Goal: Task Accomplishment & Management: Use online tool/utility

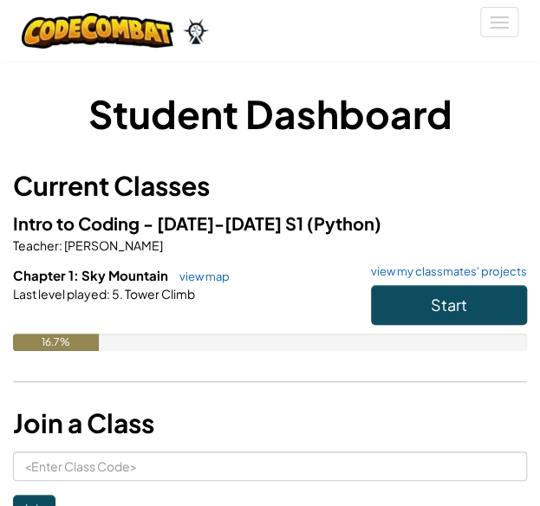
scroll to position [87, 0]
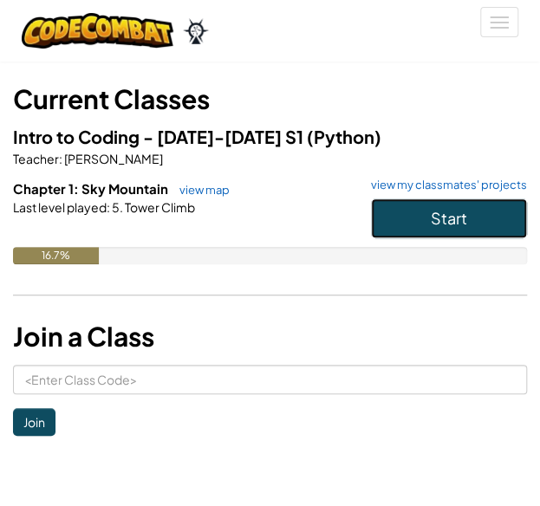
click at [461, 201] on button "Start" at bounding box center [449, 218] width 156 height 40
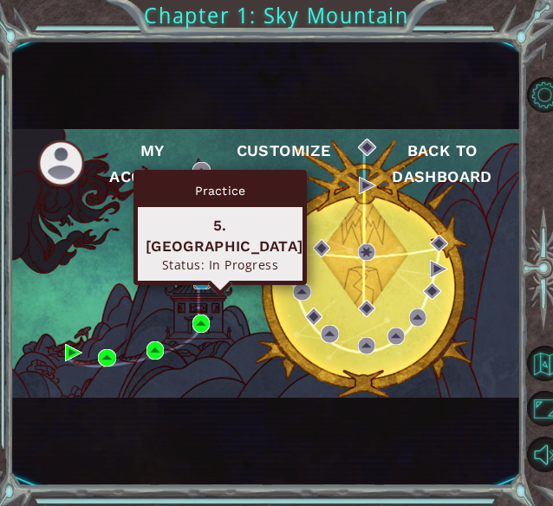
click at [208, 281] on img at bounding box center [201, 280] width 17 height 17
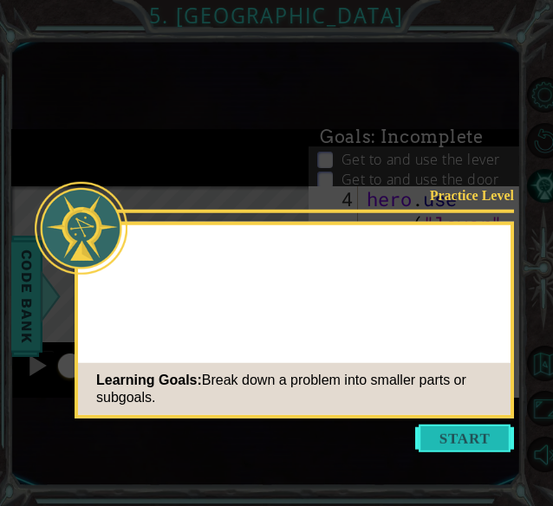
scroll to position [402, 0]
click at [470, 432] on button "Start" at bounding box center [464, 439] width 99 height 28
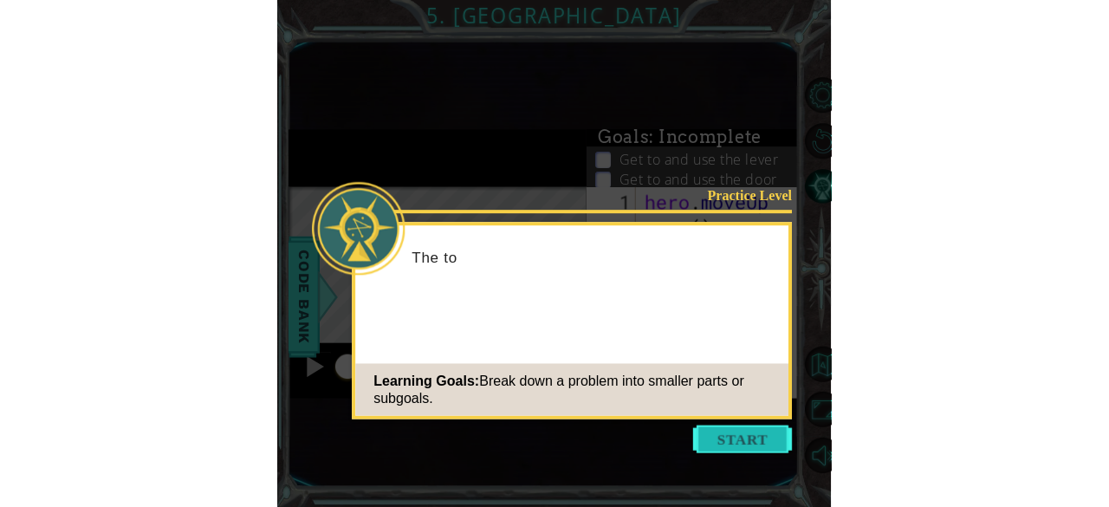
scroll to position [0, 0]
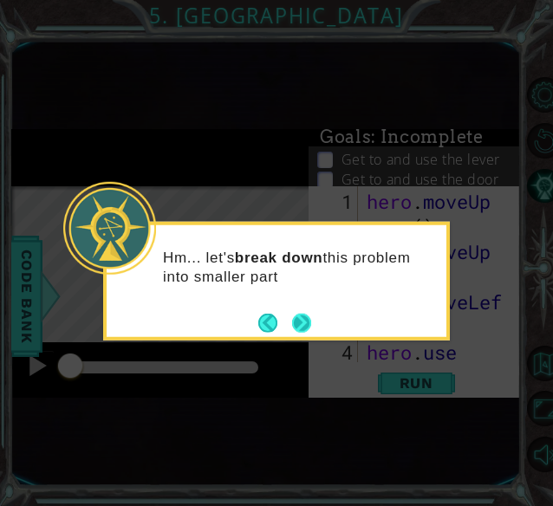
click at [302, 331] on button "Next" at bounding box center [301, 322] width 19 height 19
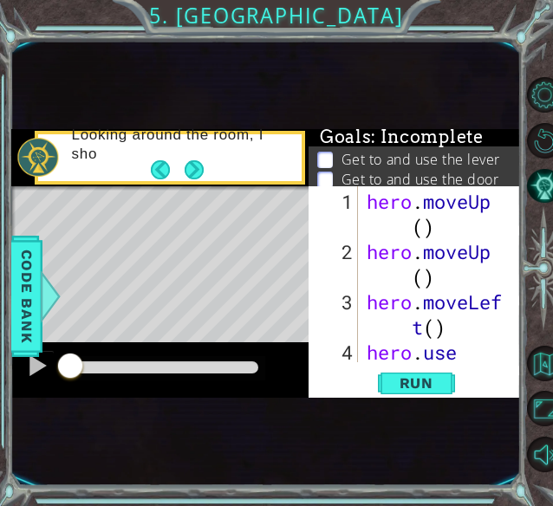
click at [198, 171] on button "Next" at bounding box center [194, 169] width 19 height 19
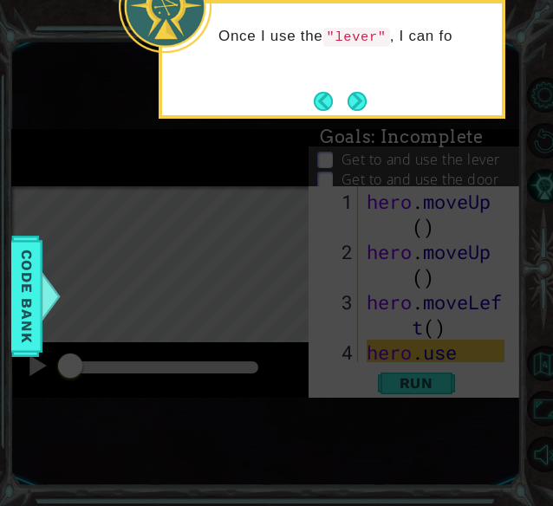
click at [357, 120] on icon at bounding box center [276, 198] width 553 height 615
click at [359, 111] on button "Next" at bounding box center [357, 101] width 19 height 19
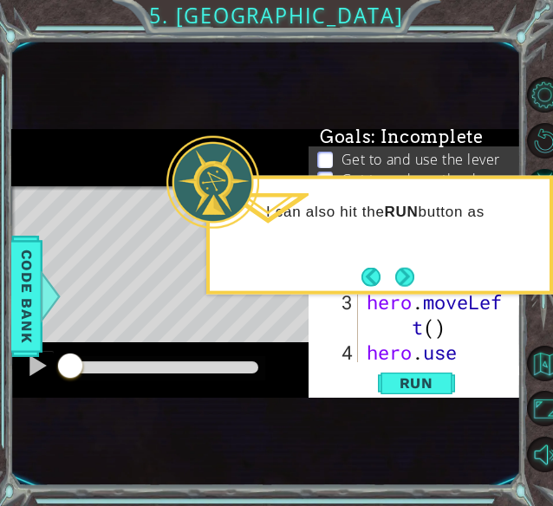
click at [404, 273] on button "Next" at bounding box center [404, 276] width 19 height 19
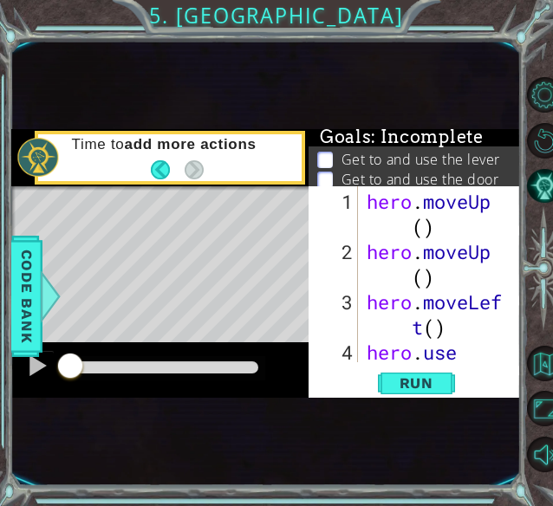
click at [204, 176] on div "Time to add more actions" at bounding box center [181, 158] width 243 height 62
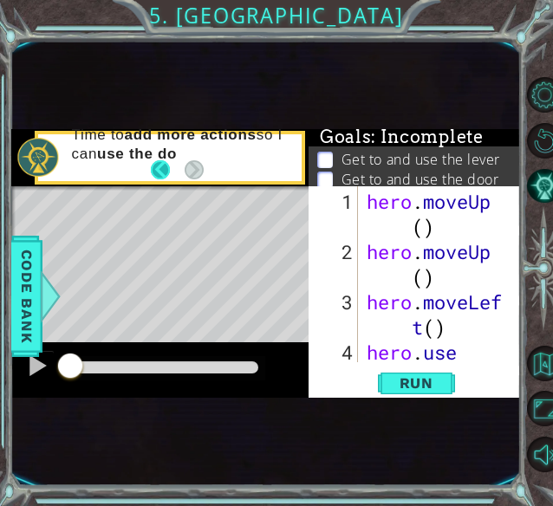
click at [176, 167] on button "Back" at bounding box center [168, 169] width 34 height 19
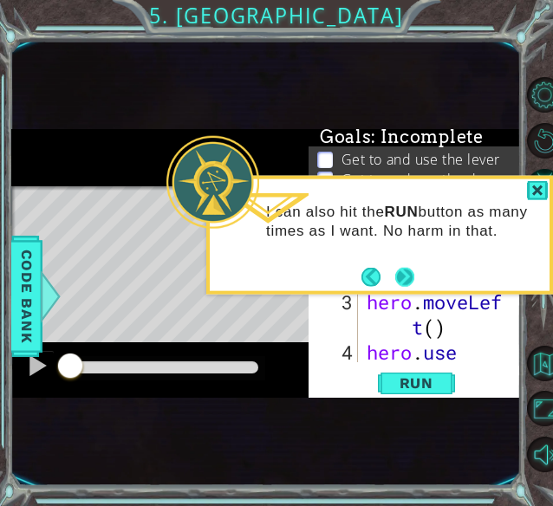
click at [406, 278] on button "Next" at bounding box center [404, 276] width 19 height 19
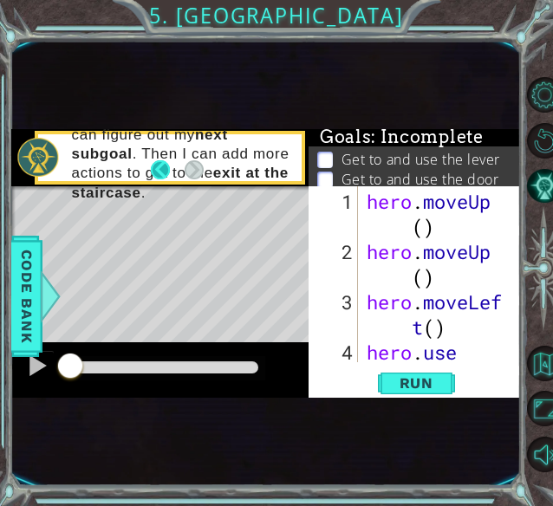
click at [161, 164] on button "Back" at bounding box center [168, 169] width 34 height 19
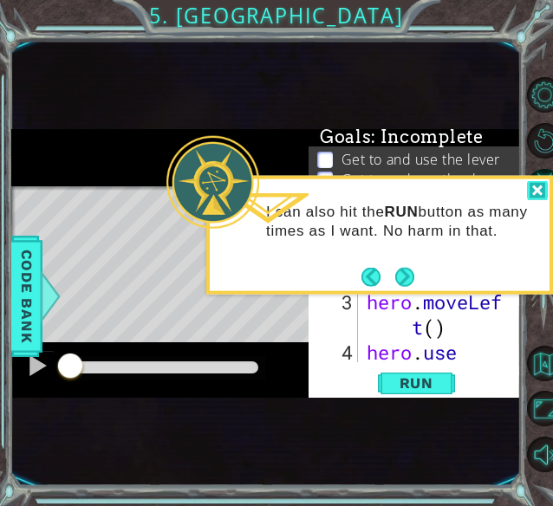
click at [536, 202] on p "I can also hit the RUN button as many times as I want. No harm in that." at bounding box center [401, 221] width 271 height 38
click at [534, 192] on div at bounding box center [537, 191] width 21 height 20
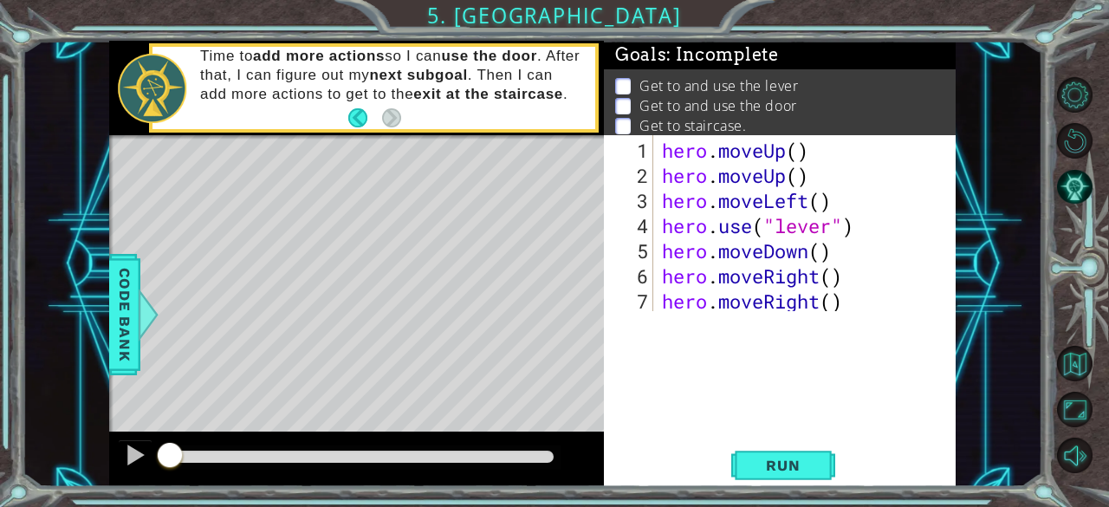
scroll to position [25, 0]
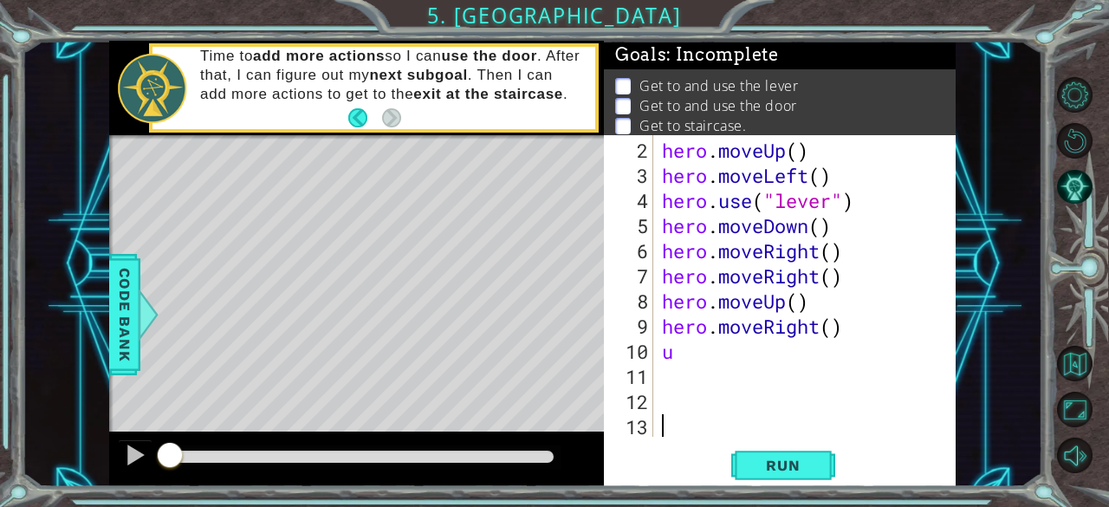
click at [552, 361] on div "hero . moveUp ( ) hero . moveLeft ( ) hero . use ( "lever" ) hero . moveDown ( …" at bounding box center [803, 314] width 289 height 352
type textarea "u"
type textarea "hero.opendoor"
click at [552, 458] on span "Run" at bounding box center [783, 465] width 68 height 17
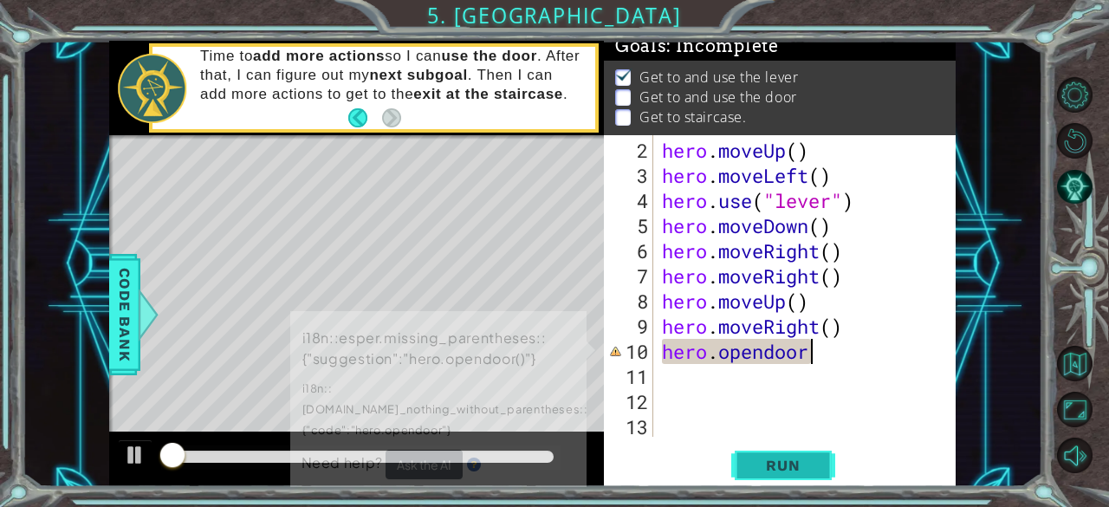
scroll to position [16, 0]
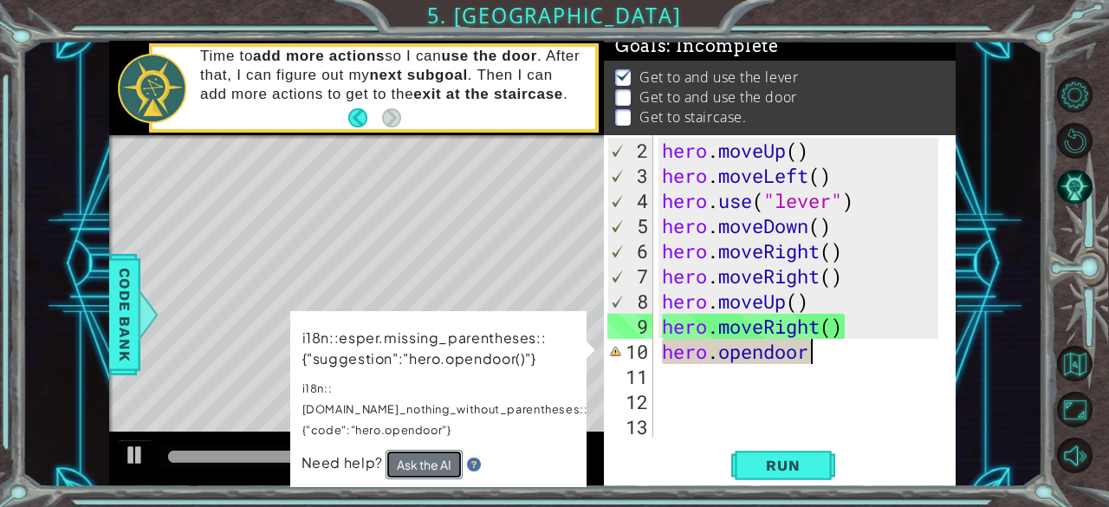
click at [439, 450] on button "Ask the AI" at bounding box center [424, 465] width 77 height 30
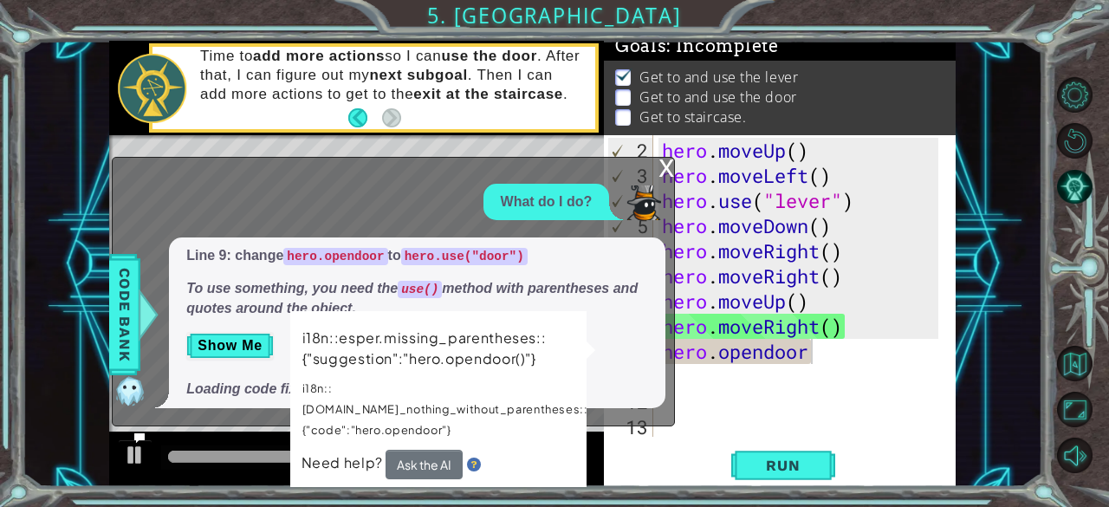
click at [552, 453] on div "Run" at bounding box center [784, 466] width 352 height 36
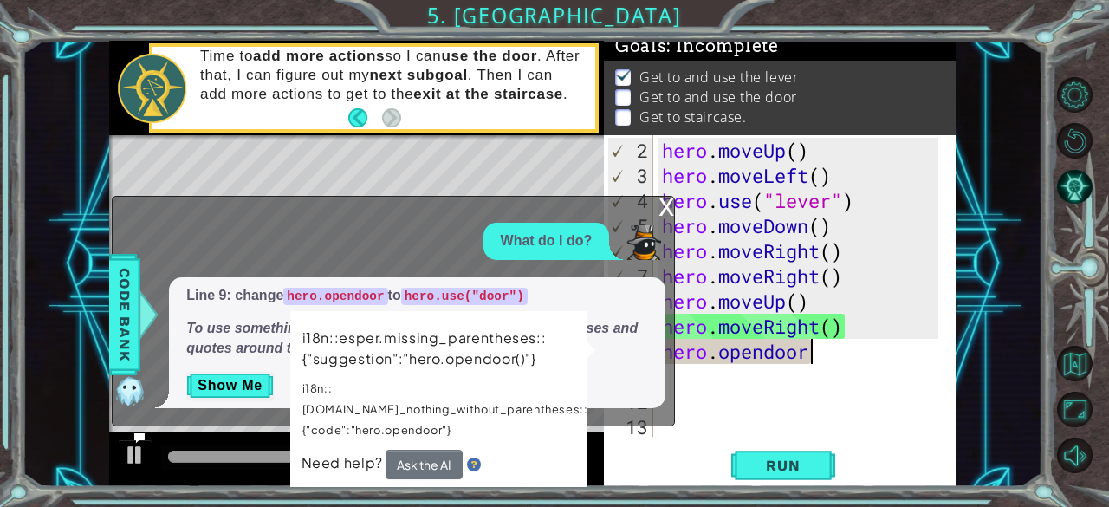
click at [480, 449] on div "Need help? Ask the AI" at bounding box center [438, 464] width 274 height 31
click at [478, 458] on img at bounding box center [474, 465] width 14 height 14
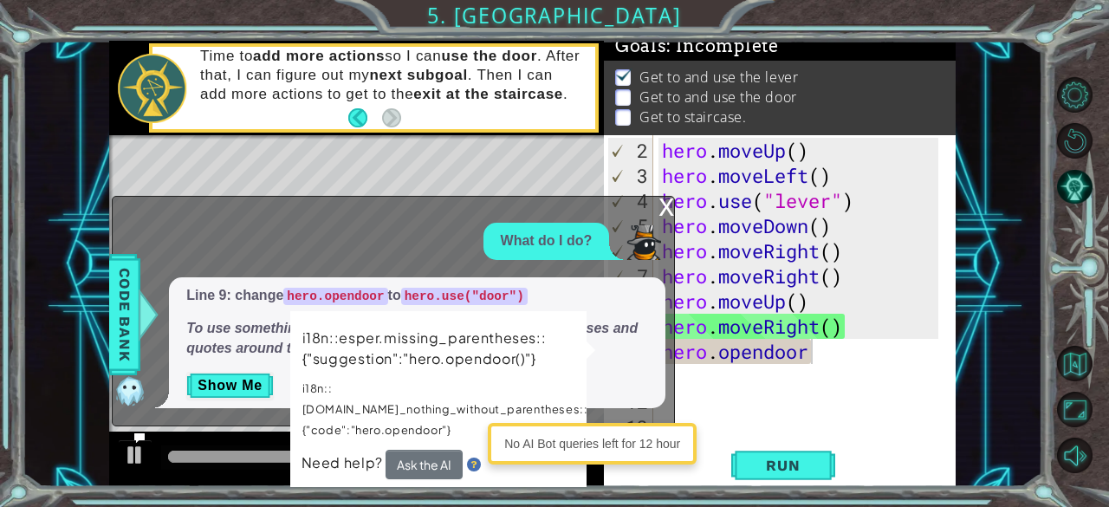
click at [552, 202] on div "x" at bounding box center [667, 205] width 16 height 17
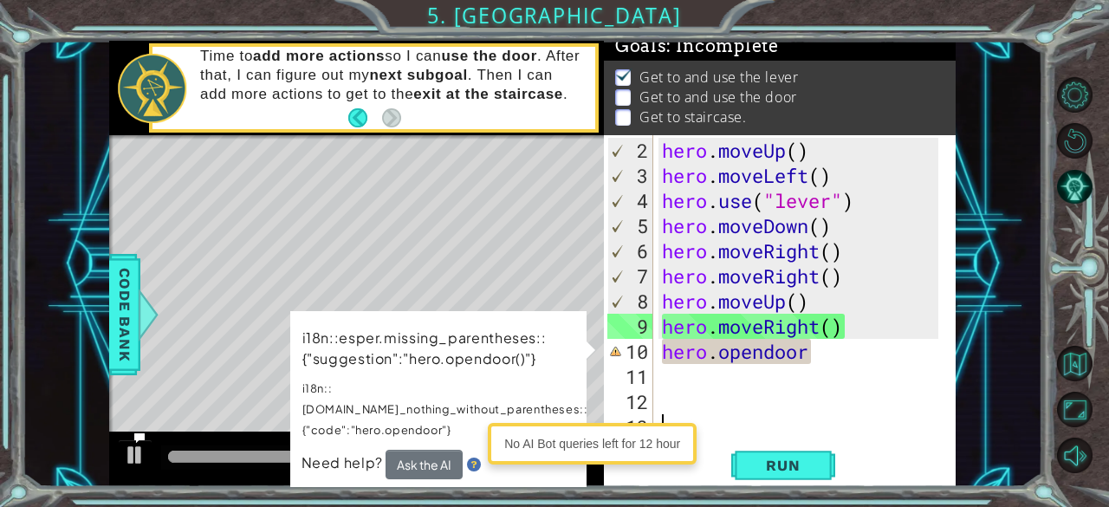
click at [552, 427] on div "hero . moveUp ( ) hero . moveLeft ( ) hero . use ( "lever" ) hero . moveDown ( …" at bounding box center [803, 314] width 289 height 352
drag, startPoint x: 855, startPoint y: 349, endPoint x: 182, endPoint y: -75, distance: 795.4
click at [182, 0] on html "1 2 3 4 5 6 hero . moveUp ( ) hero . moveUp ( ) hero . moveLef t ( ) hero . use…" at bounding box center [554, 253] width 1109 height 507
type textarea "hero.moveUp() hero.moveUp()"
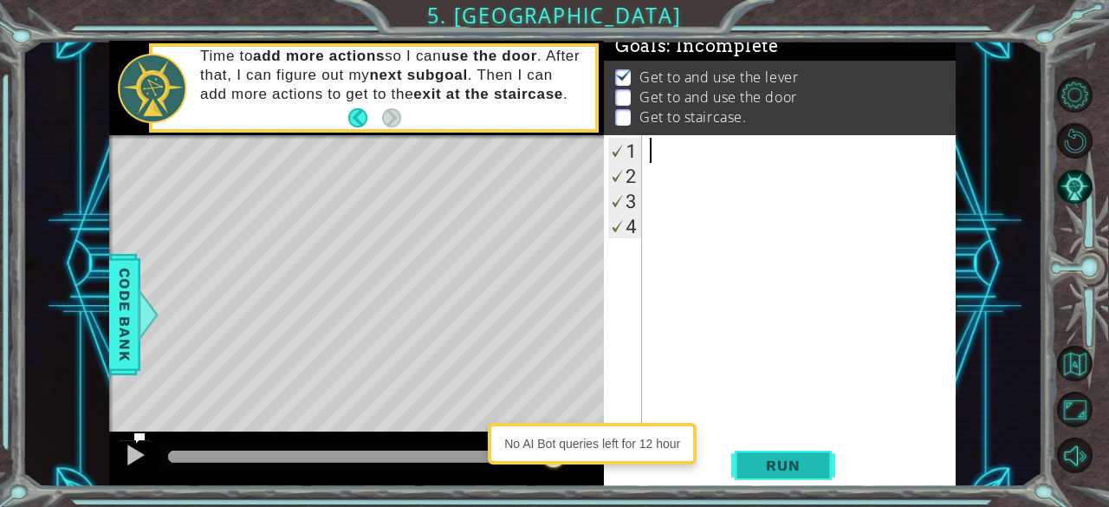
click at [552, 452] on button "Run" at bounding box center [783, 466] width 104 height 36
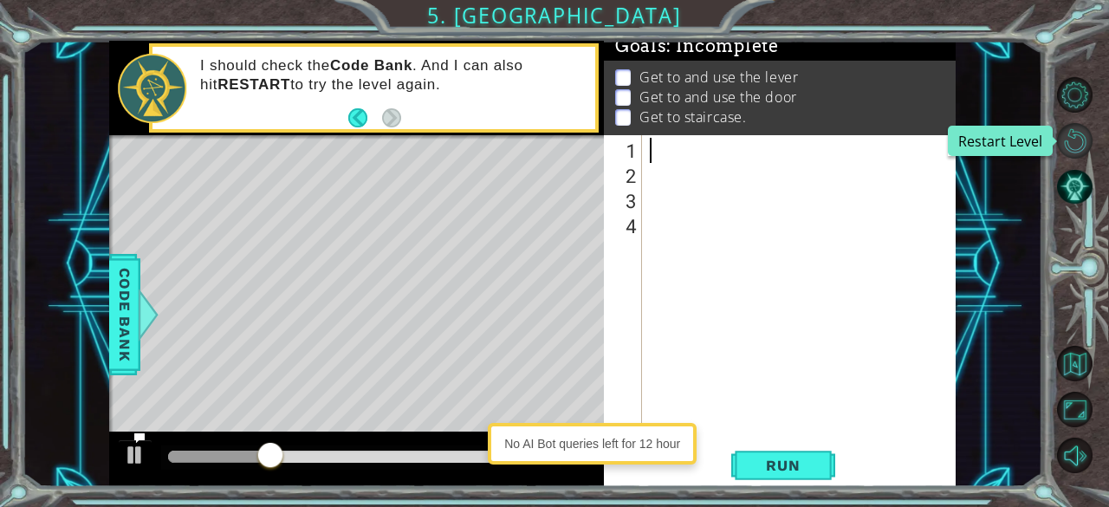
click at [552, 150] on button "Restart Level" at bounding box center [1075, 141] width 36 height 36
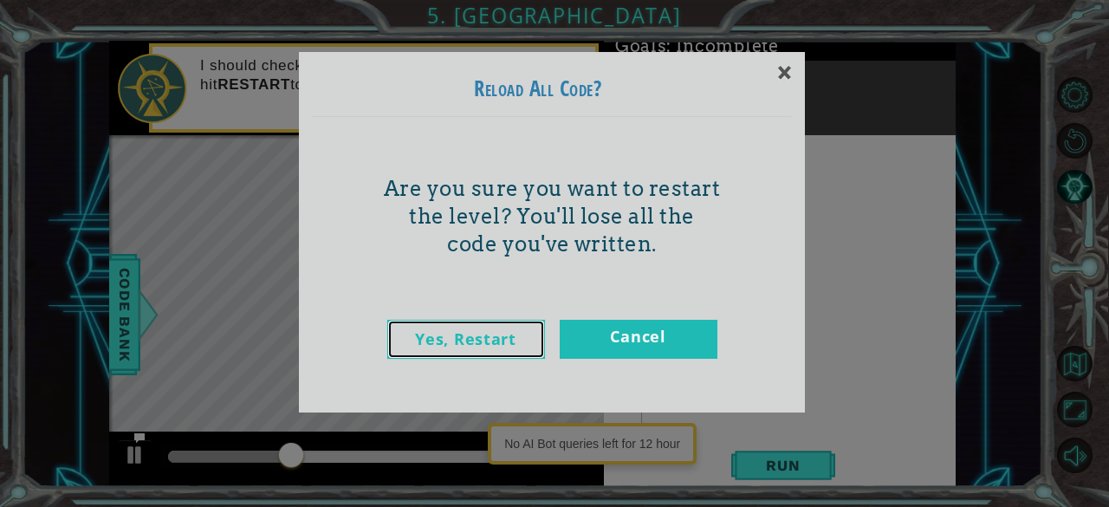
click at [509, 344] on link "Yes, Restart" at bounding box center [466, 339] width 158 height 39
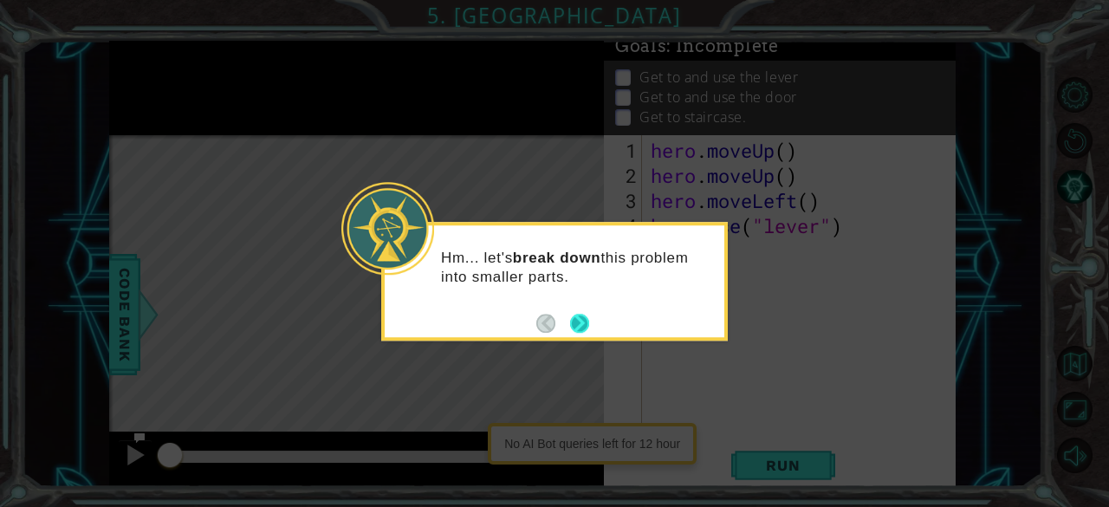
click at [552, 327] on button "Next" at bounding box center [579, 323] width 19 height 19
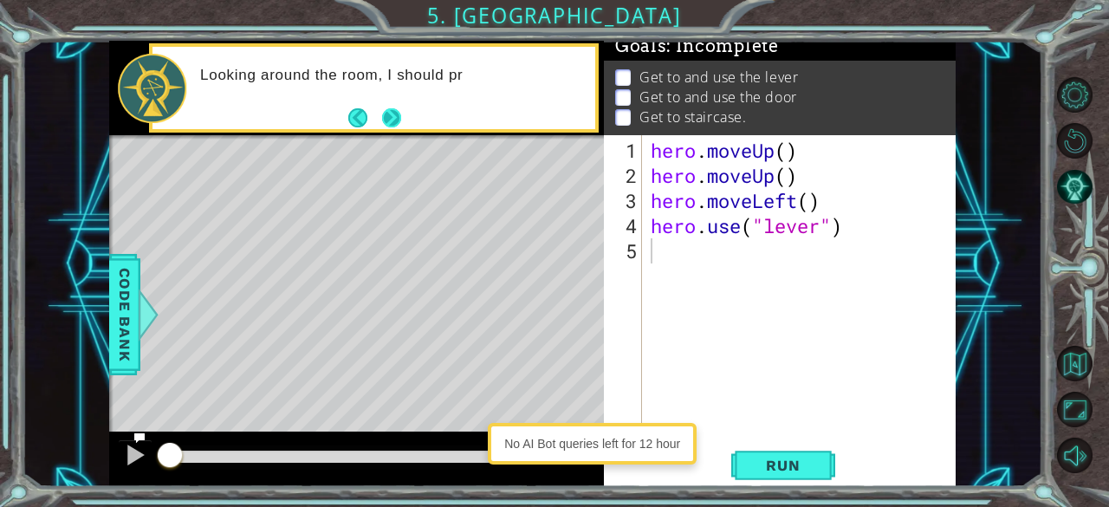
click at [400, 114] on button "Next" at bounding box center [390, 117] width 19 height 19
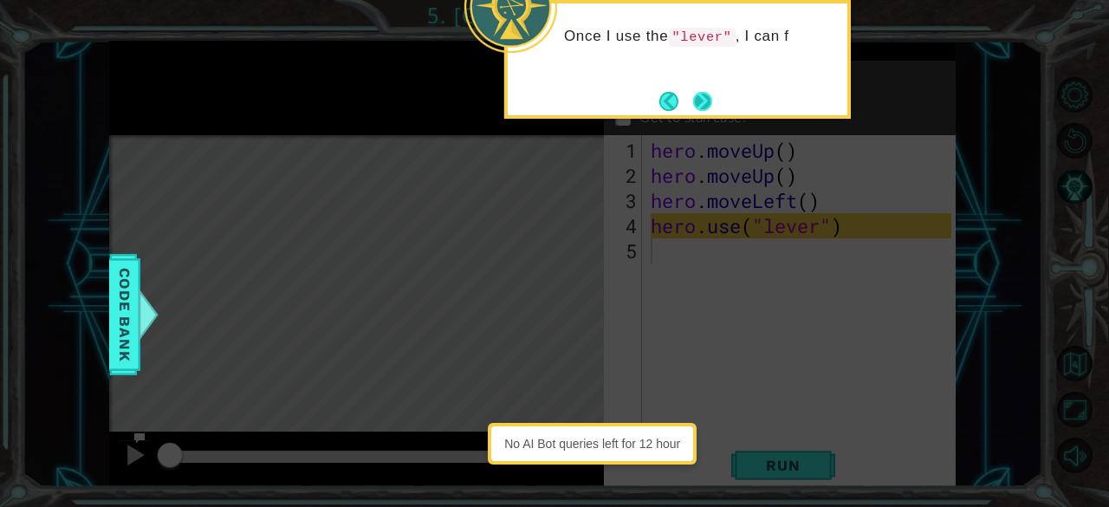
click at [552, 108] on button "Next" at bounding box center [702, 101] width 19 height 19
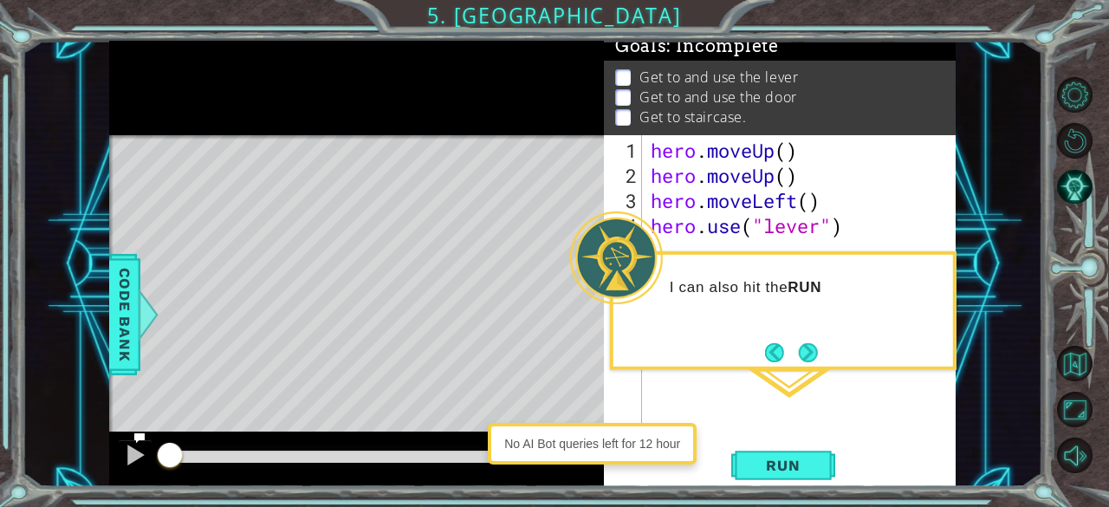
click at [552, 343] on button "Next" at bounding box center [808, 352] width 19 height 19
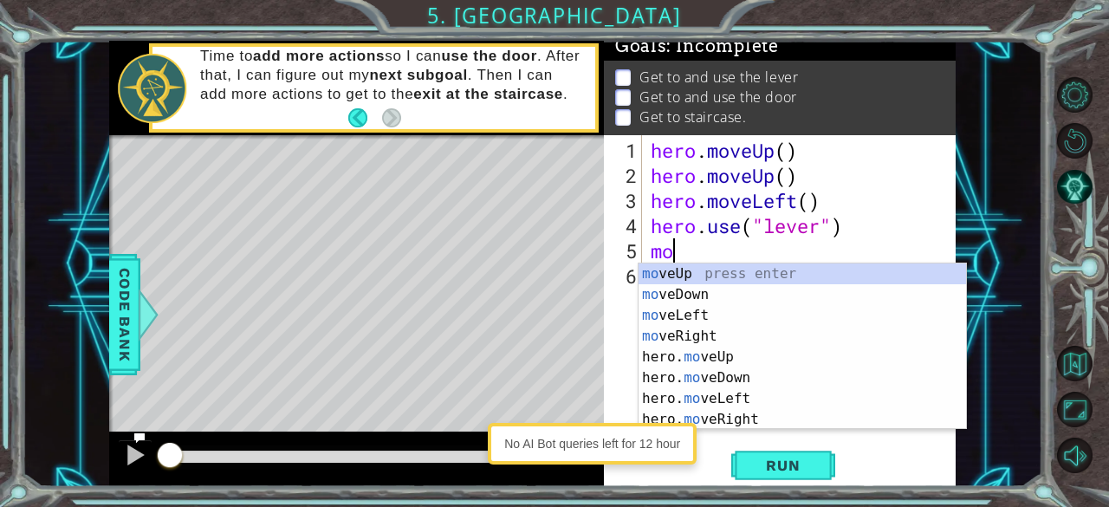
type textarea "mov"
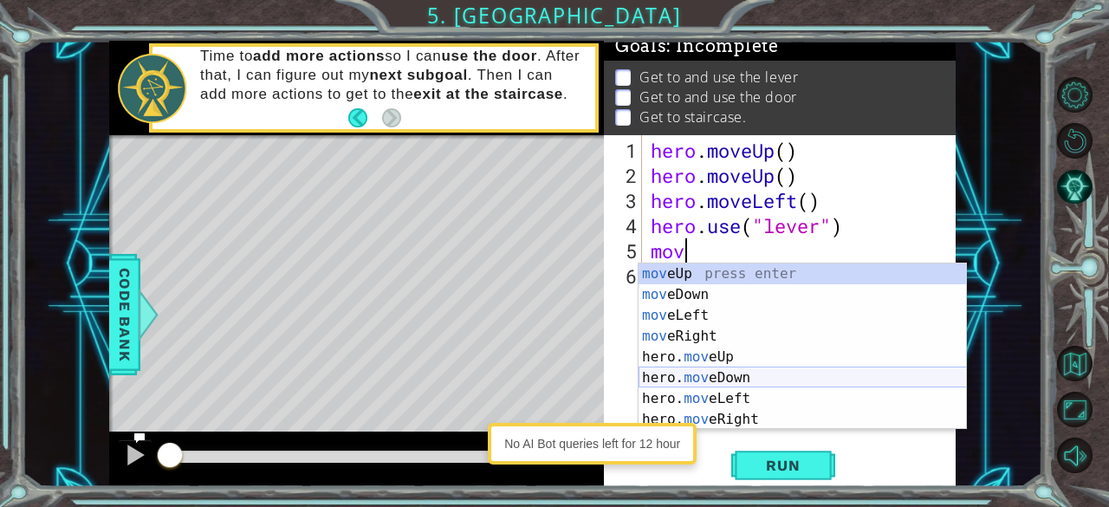
click at [552, 374] on div "mov eUp press enter mov eDown press enter mov eLeft press enter mov eRight pres…" at bounding box center [803, 367] width 328 height 208
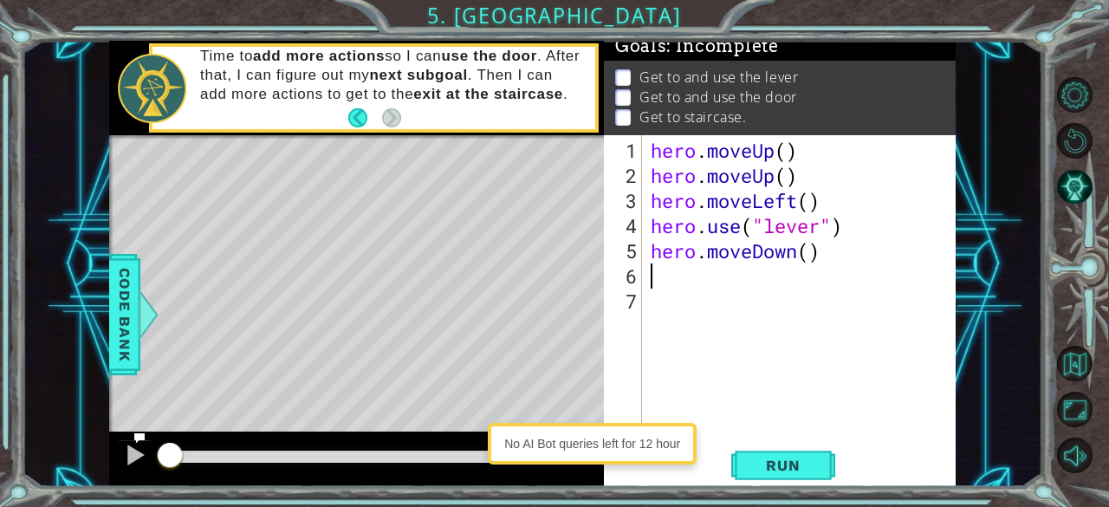
type textarea "m"
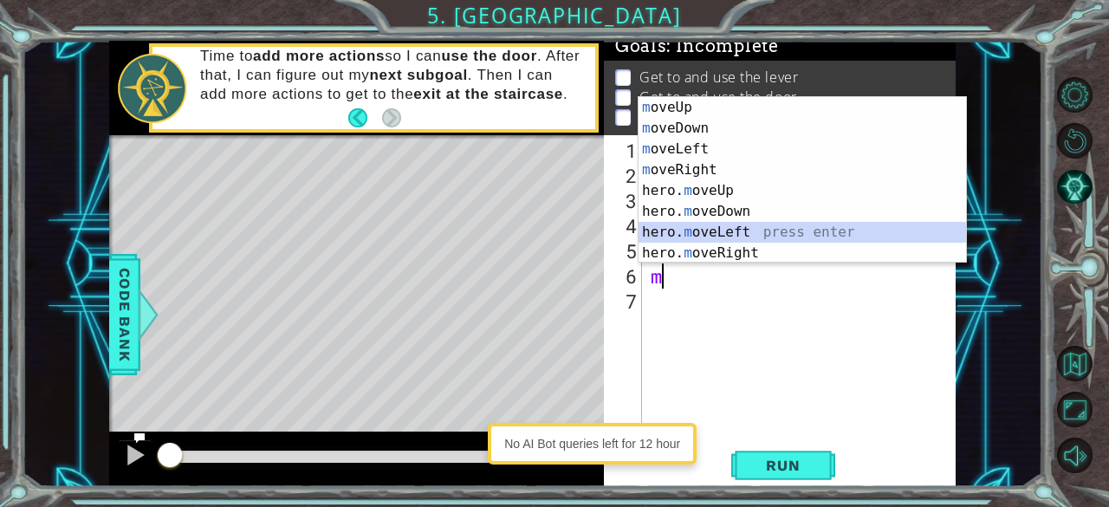
click at [552, 234] on div "m oveUp press enter m oveDown press enter m oveLeft press enter m oveRight pres…" at bounding box center [803, 201] width 328 height 208
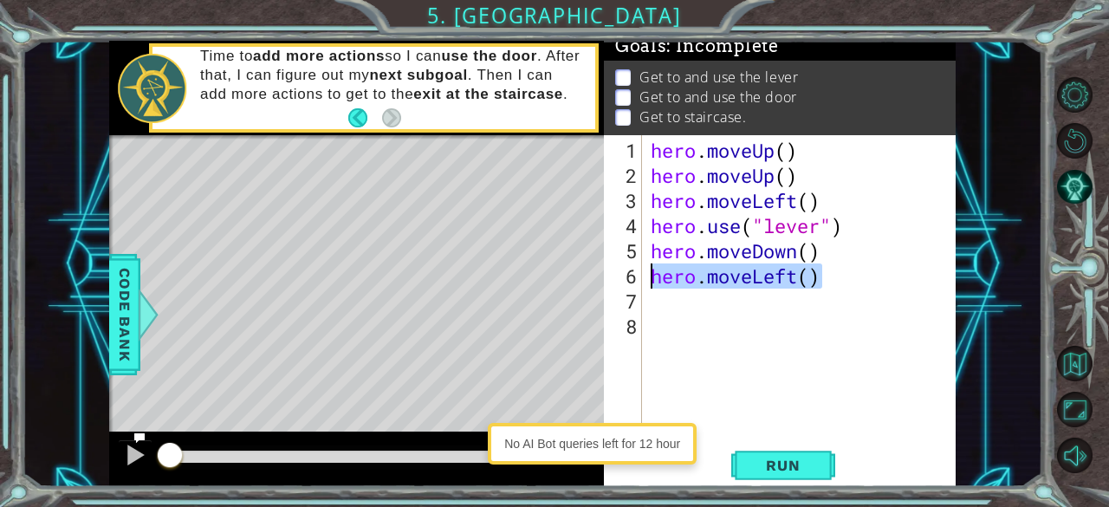
drag, startPoint x: 836, startPoint y: 283, endPoint x: 629, endPoint y: 285, distance: 206.3
click at [552, 285] on div "1 2 3 4 5 6 7 8 hero . moveUp ( ) hero . moveUp ( ) hero . moveLeft ( ) hero . …" at bounding box center [778, 286] width 348 height 302
type textarea "hero.moveLeft()"
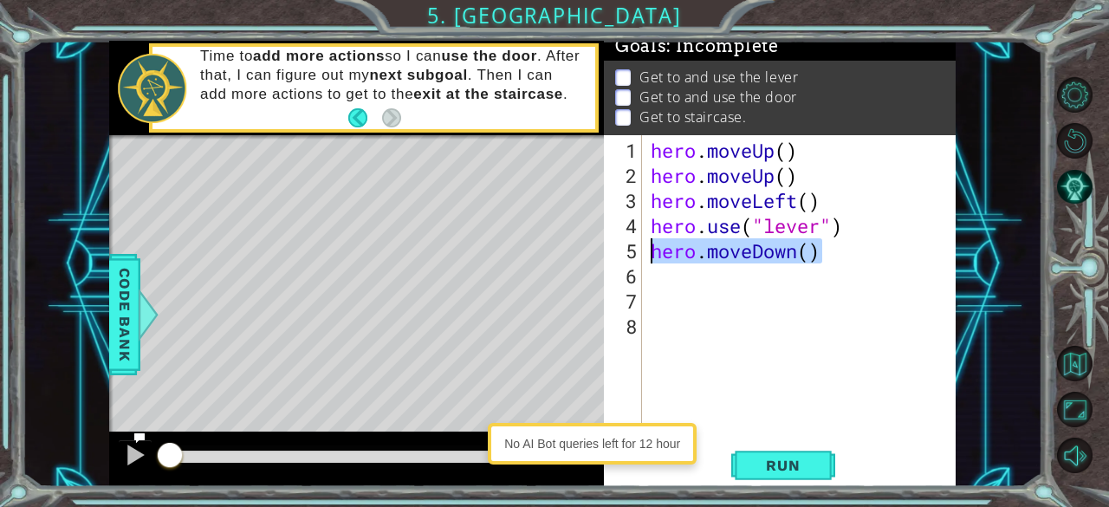
drag, startPoint x: 836, startPoint y: 250, endPoint x: 645, endPoint y: 256, distance: 190.8
click at [552, 256] on div "1 2 3 4 5 6 7 8 hero . moveUp ( ) hero . moveUp ( ) hero . moveLeft ( ) hero . …" at bounding box center [778, 286] width 348 height 302
type textarea "hero.moveDown()"
type textarea "m"
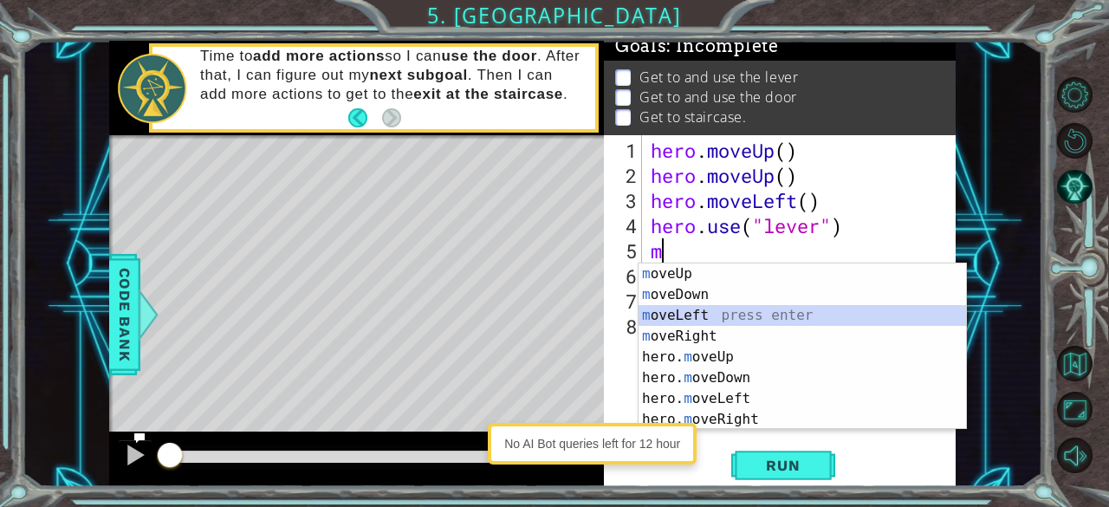
click at [552, 316] on div "m oveUp press enter m oveDown press enter m oveLeft press enter m oveRight pres…" at bounding box center [803, 367] width 328 height 208
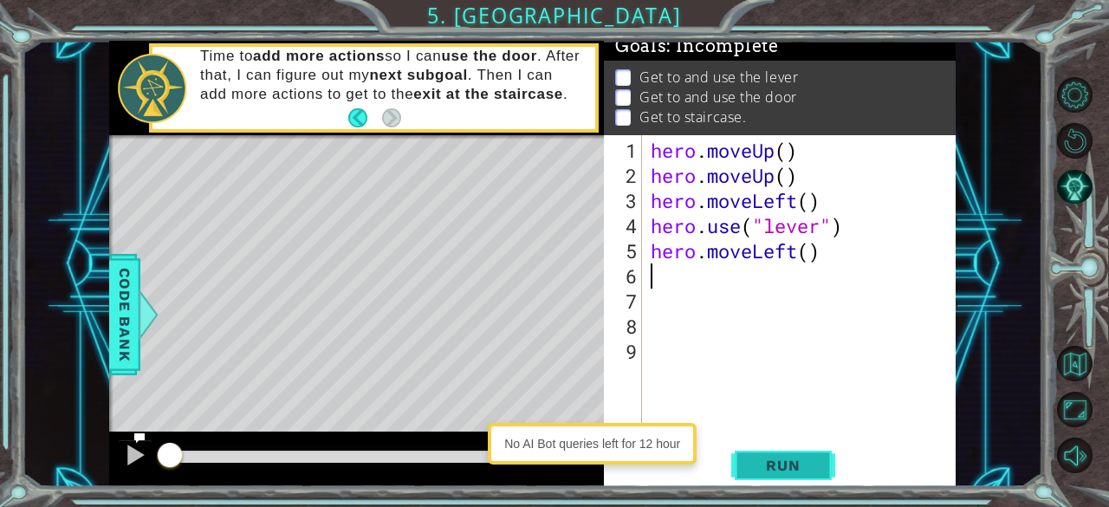
click at [552, 464] on span "Run" at bounding box center [783, 465] width 68 height 17
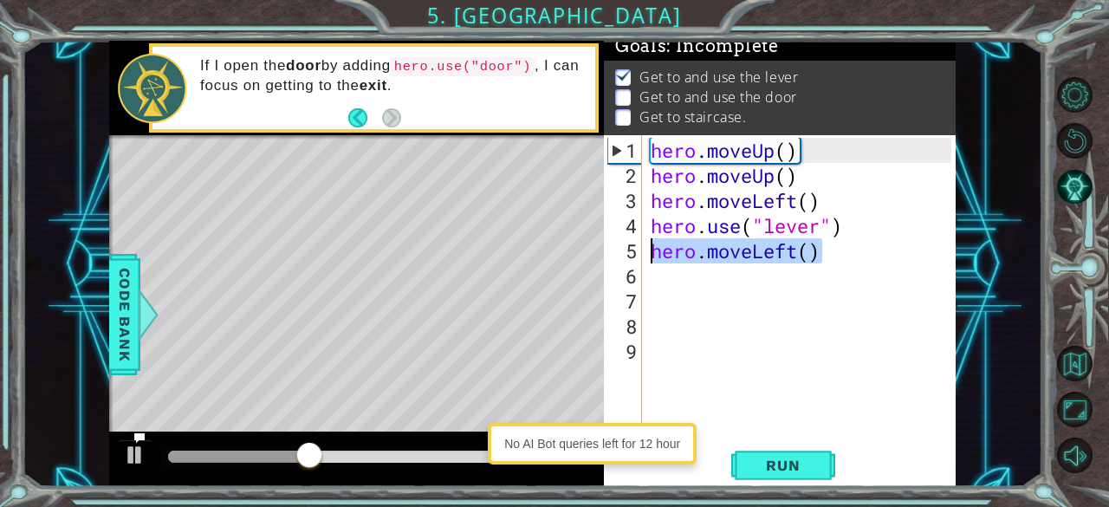
drag, startPoint x: 844, startPoint y: 251, endPoint x: 653, endPoint y: 250, distance: 190.7
click at [552, 250] on div "hero . moveUp ( ) hero . moveUp ( ) hero . moveLeft ( ) hero . use ( "lever" ) …" at bounding box center [804, 314] width 314 height 352
type textarea "m"
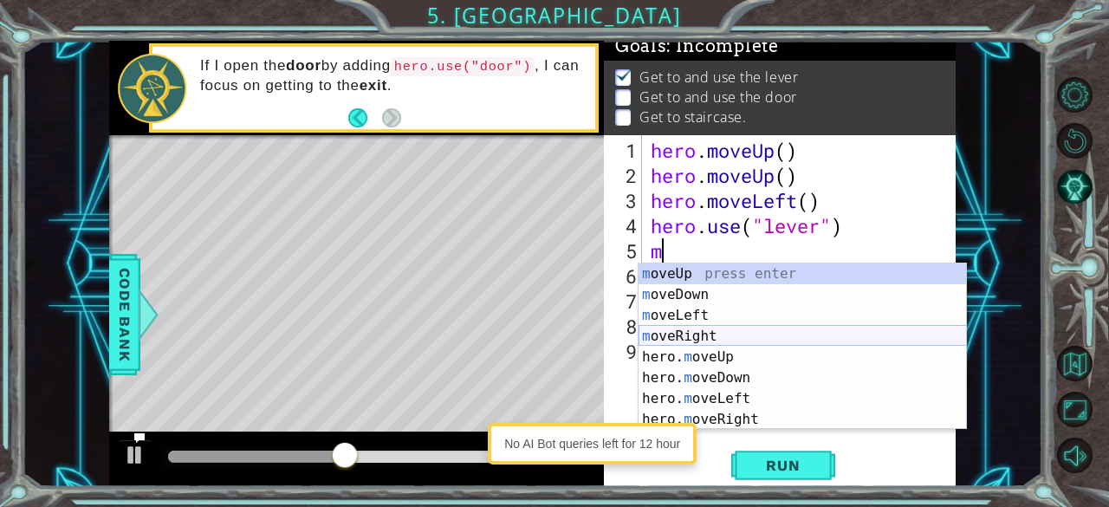
click at [552, 328] on div "m oveUp press enter m oveDown press enter m oveLeft press enter m oveRight pres…" at bounding box center [803, 367] width 328 height 208
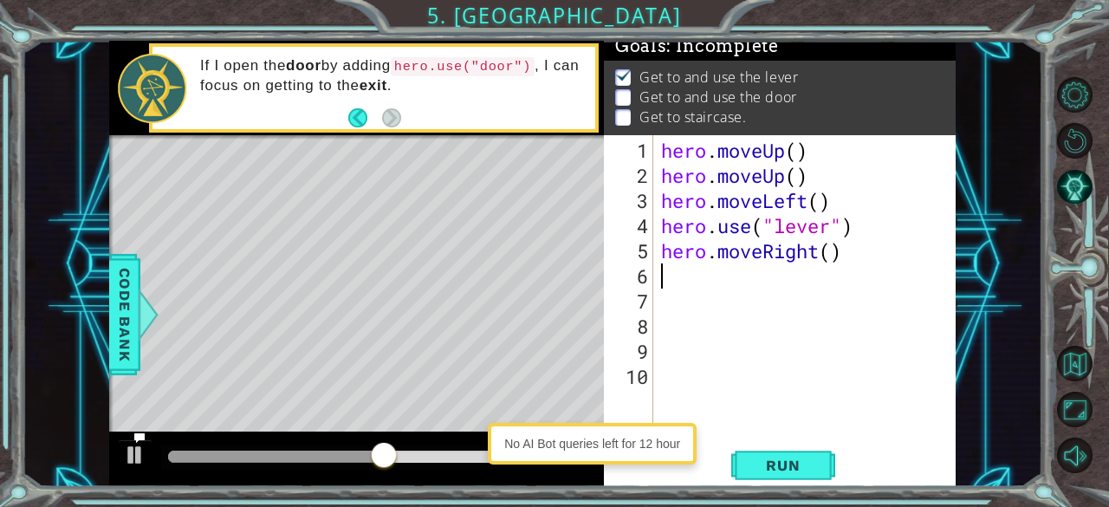
type textarea "m"
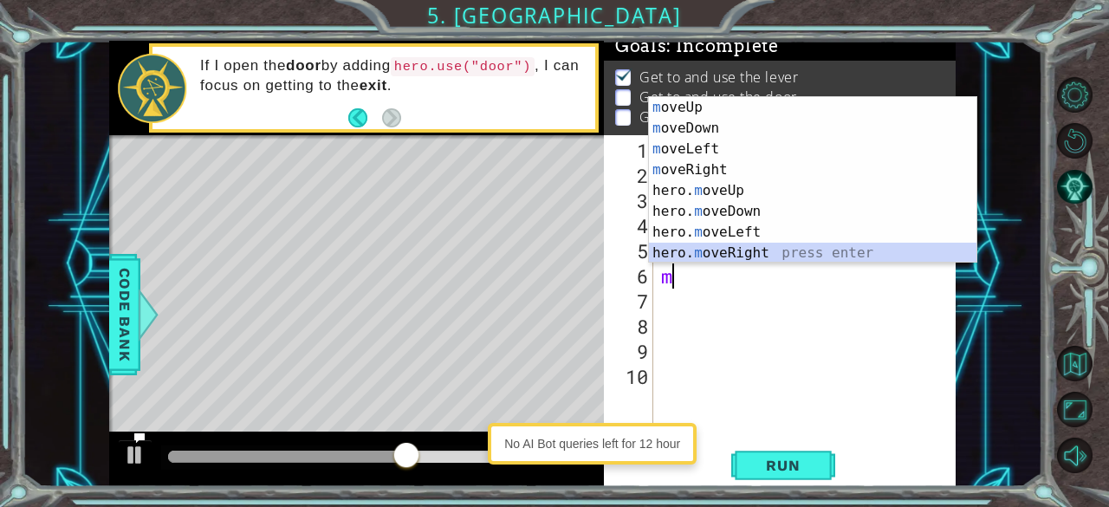
click at [552, 248] on div "m oveUp press enter m oveDown press enter m oveLeft press enter m oveRight pres…" at bounding box center [813, 201] width 328 height 208
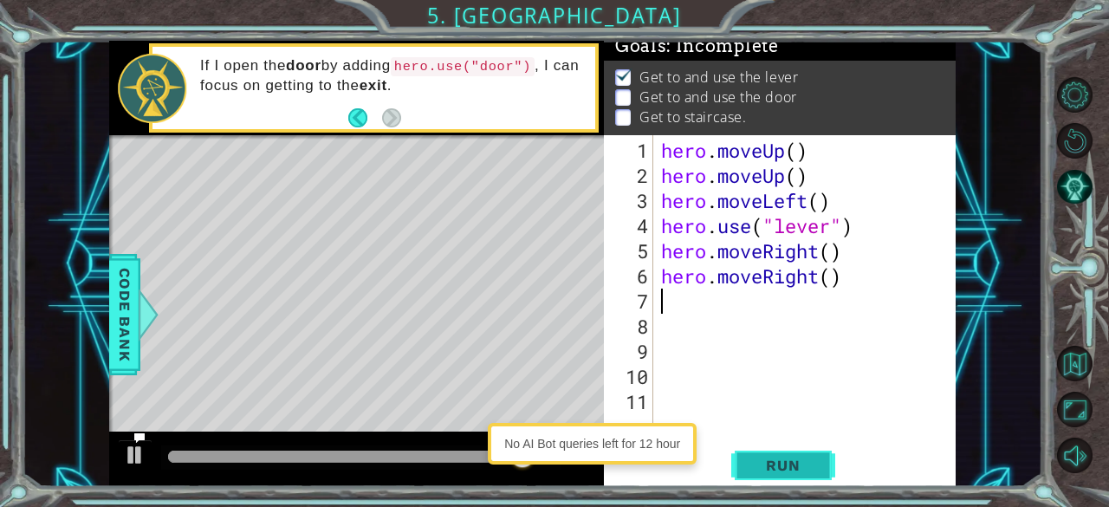
click at [552, 467] on span "Run" at bounding box center [783, 465] width 68 height 17
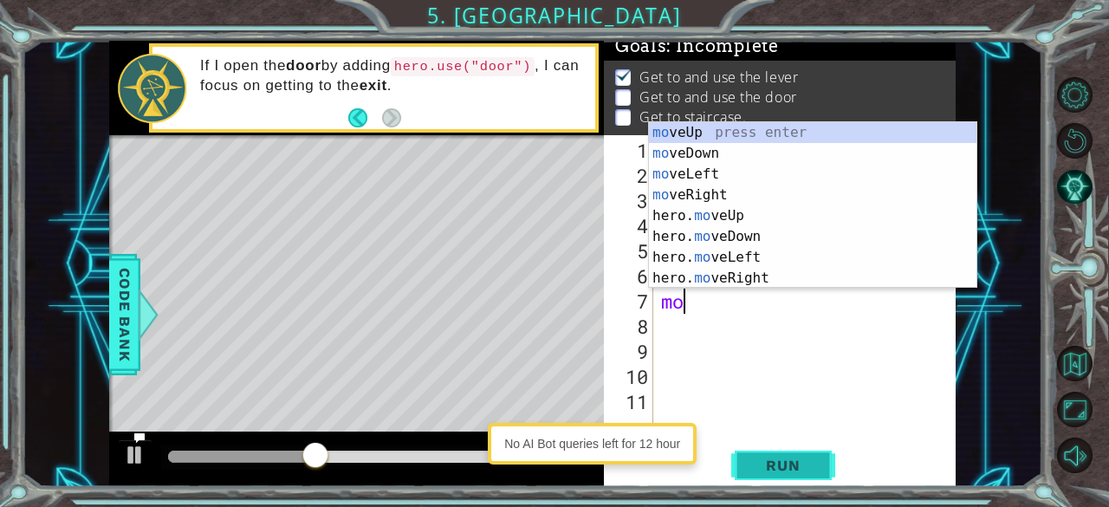
type textarea "mov"
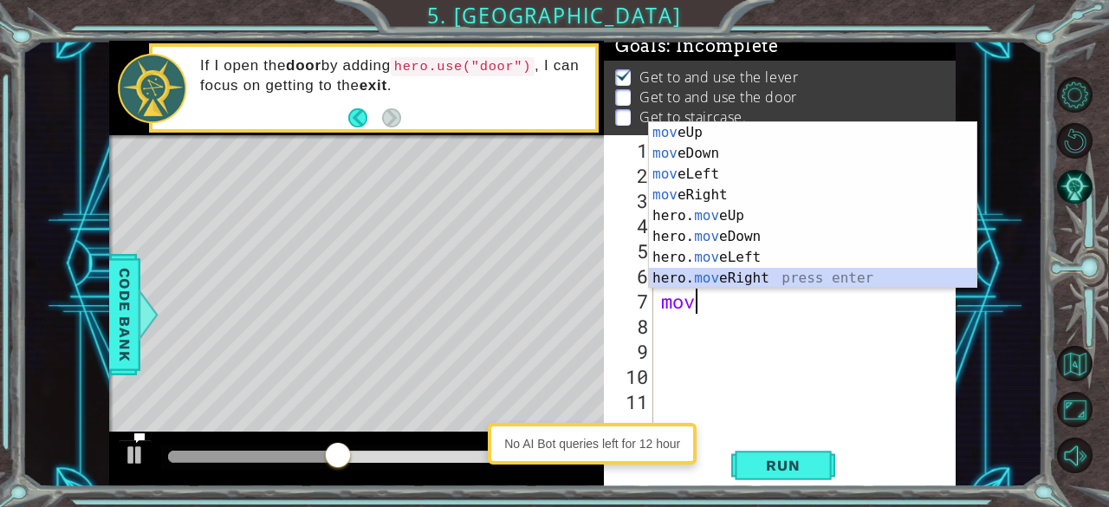
click at [552, 279] on div "mov eUp press enter mov eDown press enter mov eLeft press enter mov eRight pres…" at bounding box center [813, 226] width 328 height 208
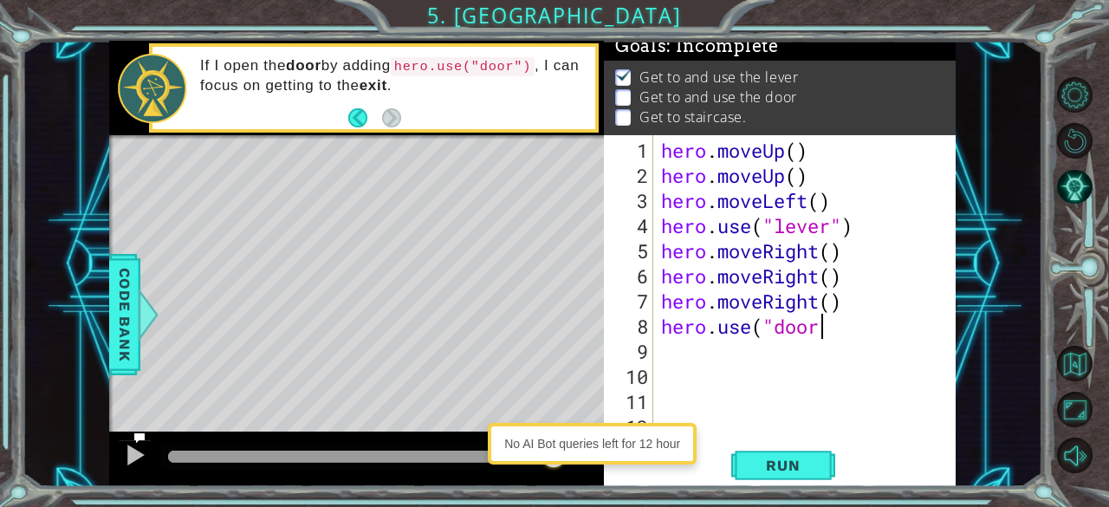
scroll to position [0, 7]
type textarea "hero.use("door")"
click at [552, 458] on span "Run" at bounding box center [783, 465] width 68 height 17
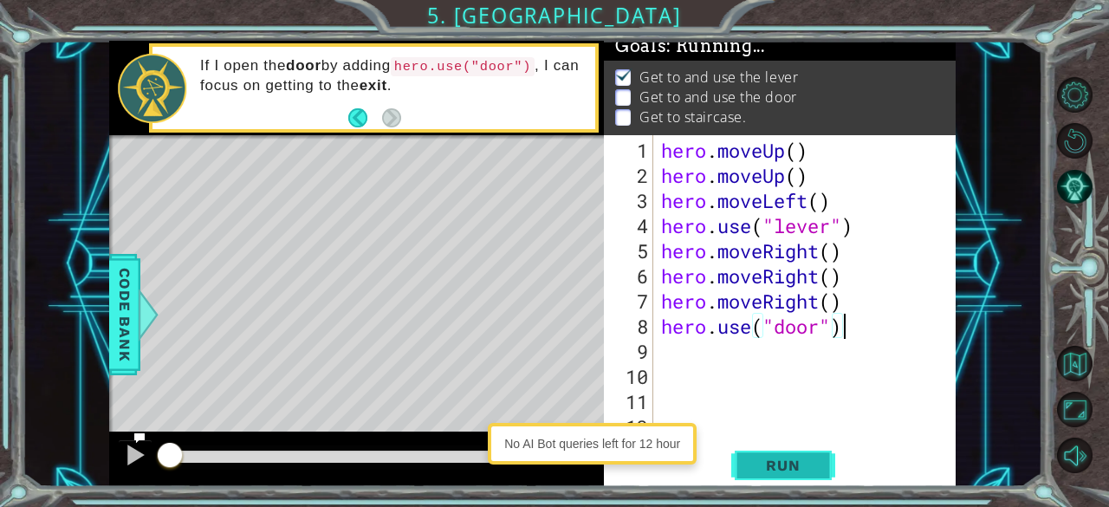
scroll to position [18, 0]
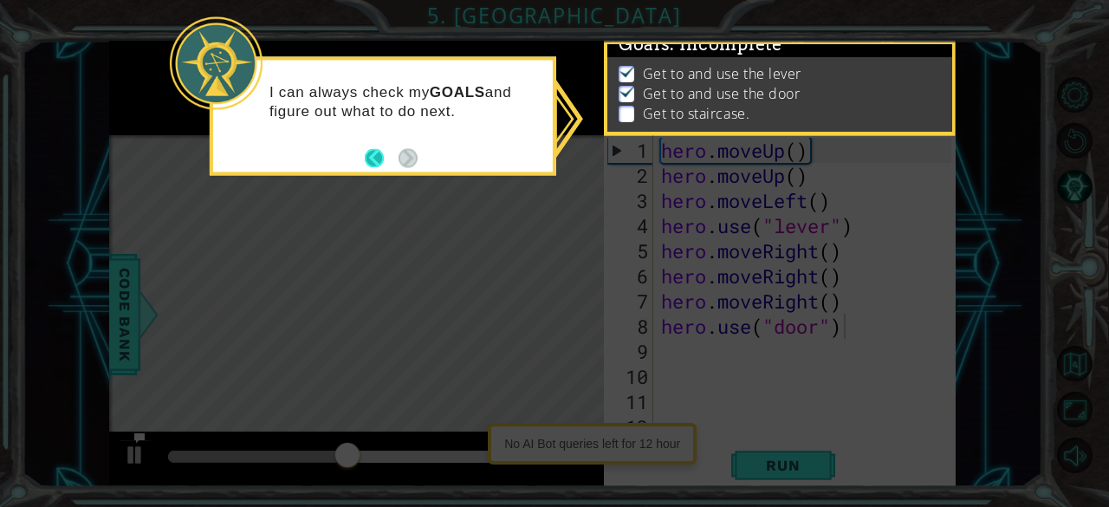
click at [379, 154] on button "Back" at bounding box center [382, 157] width 34 height 19
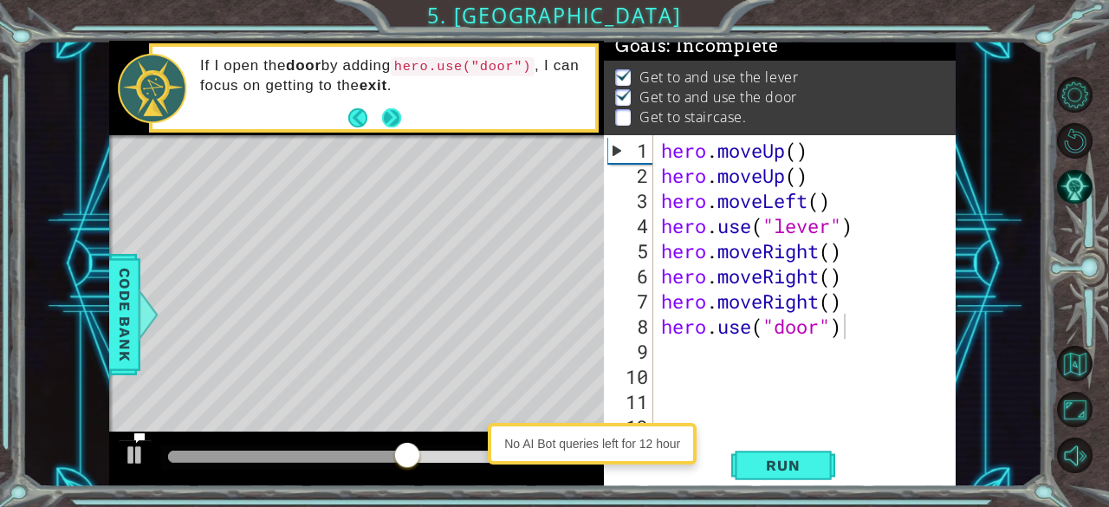
click at [392, 127] on button "Next" at bounding box center [391, 117] width 19 height 19
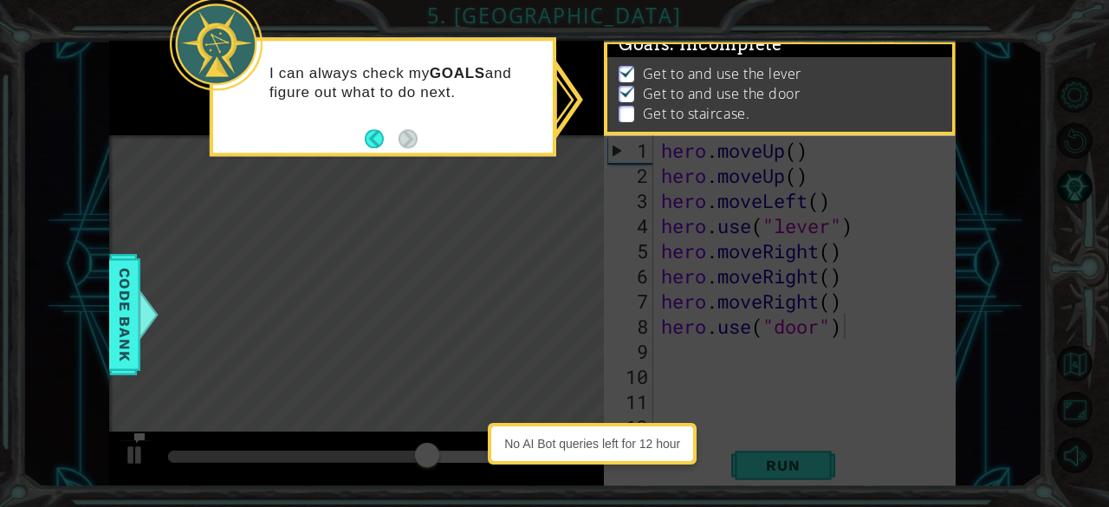
click at [552, 353] on icon at bounding box center [554, 253] width 1109 height 507
drag, startPoint x: 877, startPoint y: 309, endPoint x: 894, endPoint y: 320, distance: 20.7
click at [552, 320] on icon at bounding box center [554, 253] width 1109 height 507
click at [385, 144] on button "Back" at bounding box center [382, 138] width 34 height 19
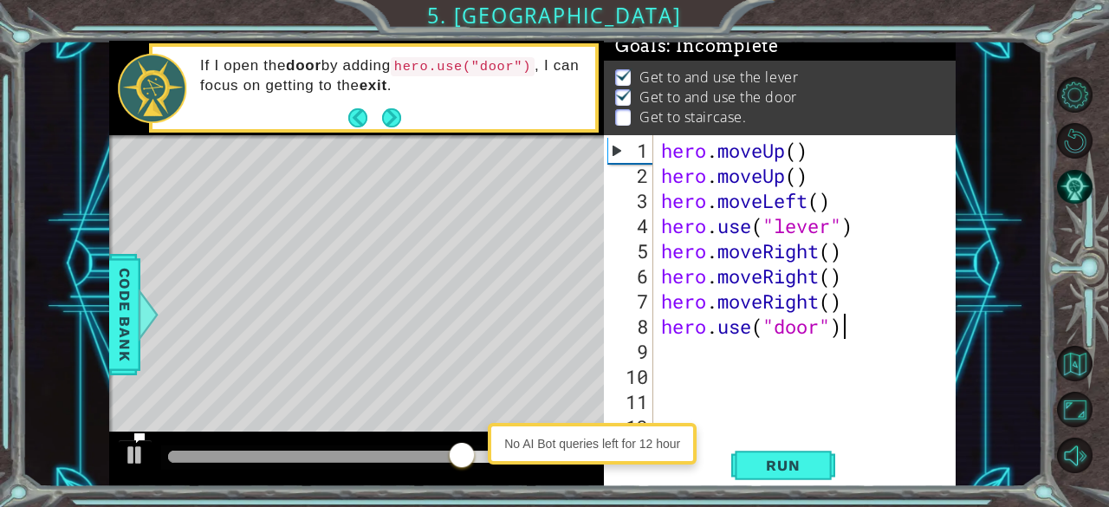
scroll to position [16, 0]
click at [552, 359] on div "hero . moveUp ( ) hero . moveUp ( ) hero . moveLeft ( ) hero . use ( "lever" ) …" at bounding box center [809, 314] width 303 height 352
type textarea "m"
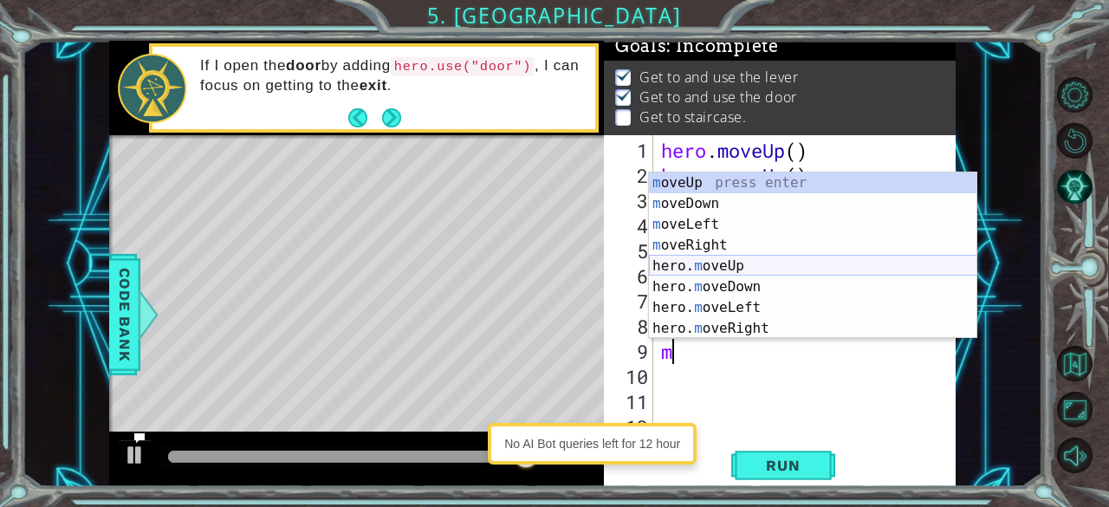
click at [552, 265] on div "m oveUp press enter m oveDown press enter m oveLeft press enter m oveRight pres…" at bounding box center [813, 276] width 328 height 208
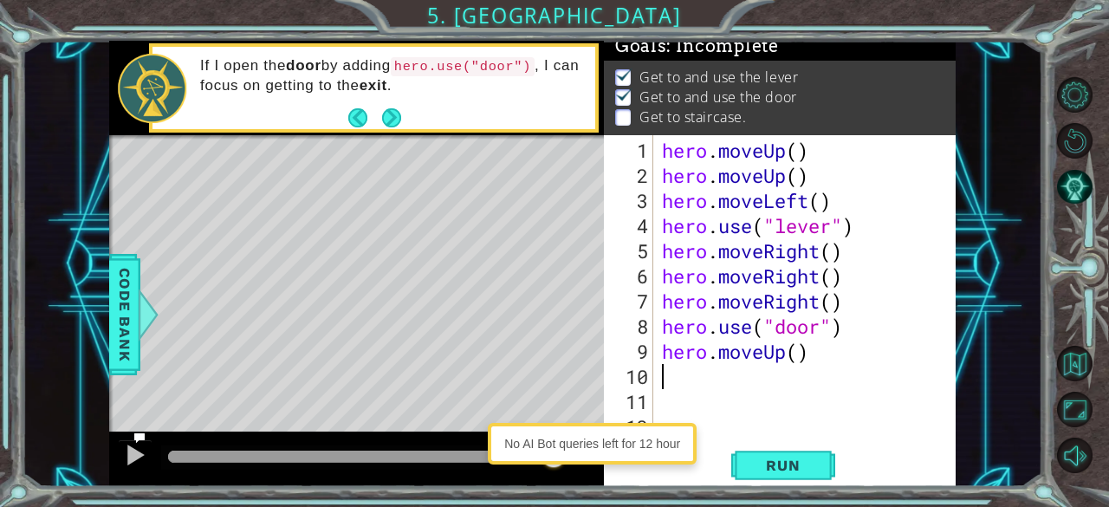
type textarea "m"
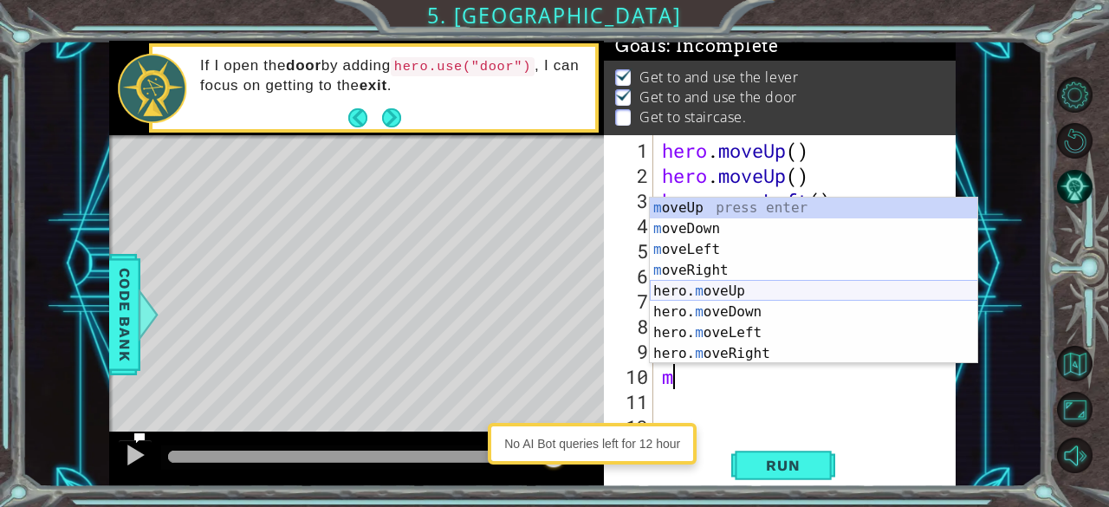
click at [552, 289] on div "m oveUp press enter m oveDown press enter m oveLeft press enter m oveRight pres…" at bounding box center [814, 302] width 328 height 208
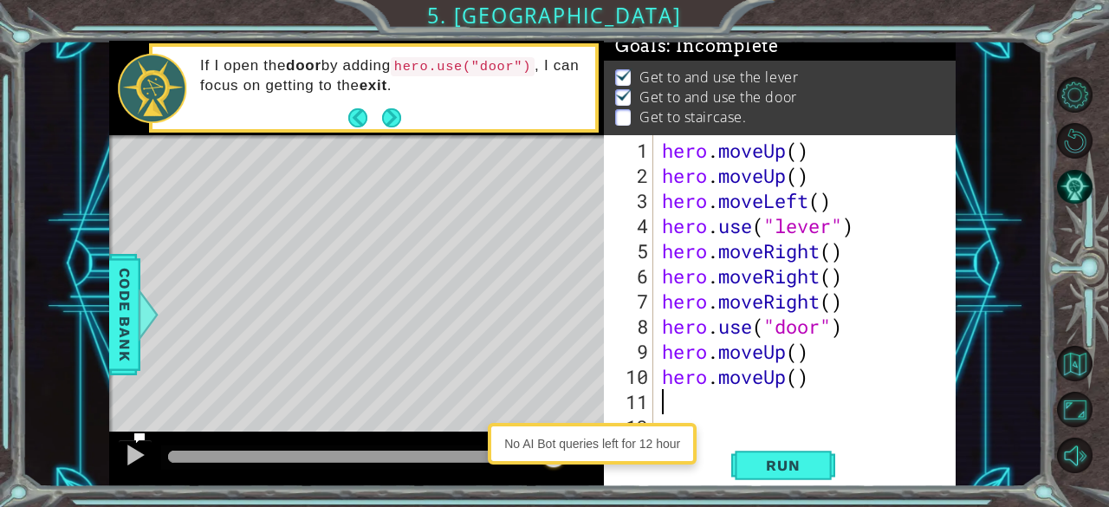
type textarea "m"
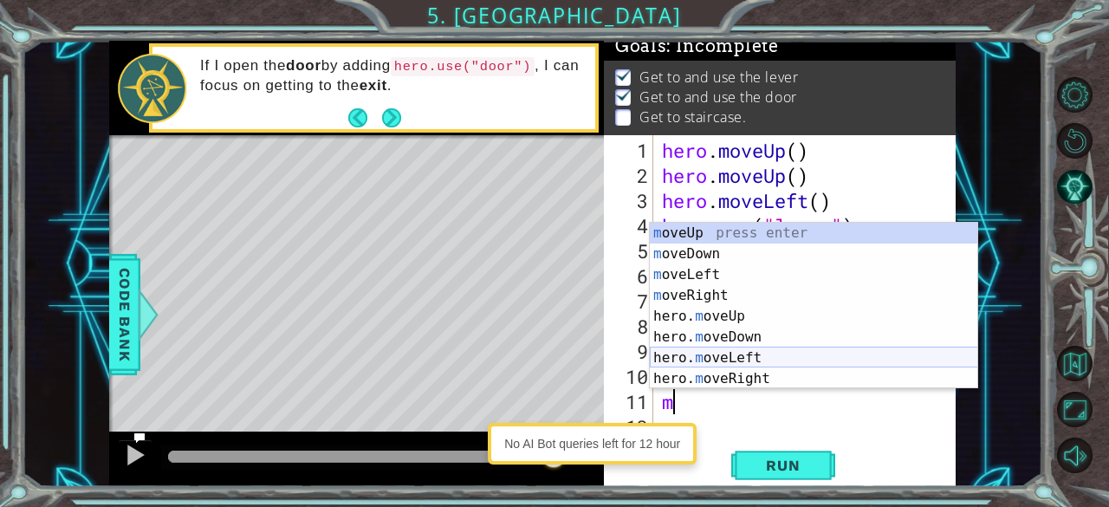
click at [552, 360] on div "m oveUp press enter m oveDown press enter m oveLeft press enter m oveRight pres…" at bounding box center [814, 327] width 328 height 208
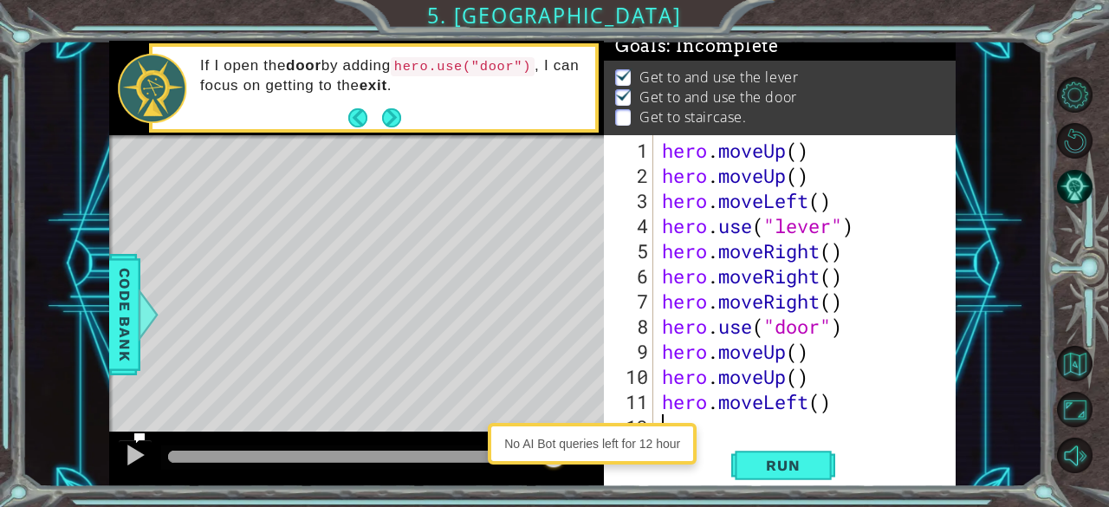
type textarea "m"
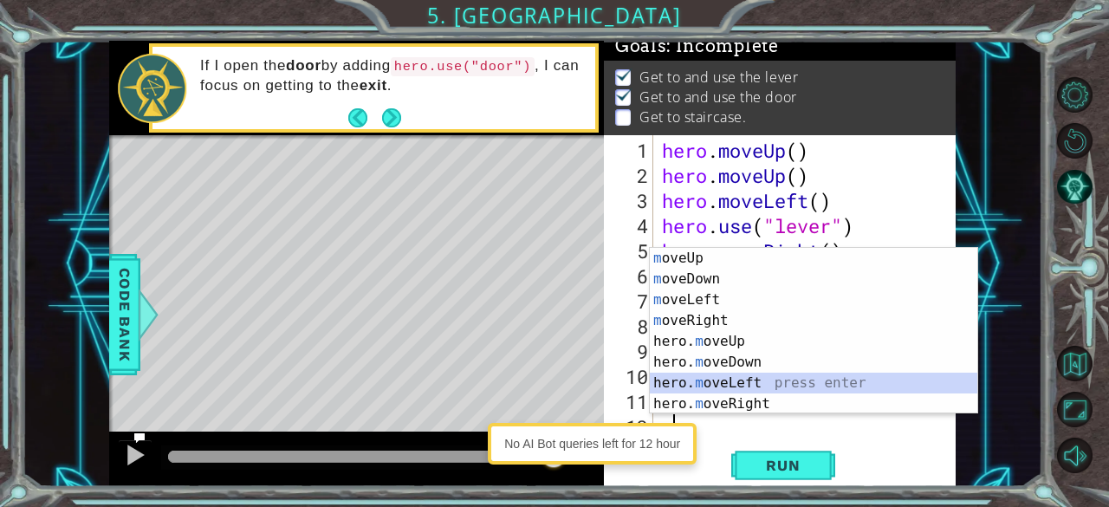
click at [552, 380] on div "m oveUp press enter m oveDown press enter m oveLeft press enter m oveRight pres…" at bounding box center [814, 352] width 328 height 208
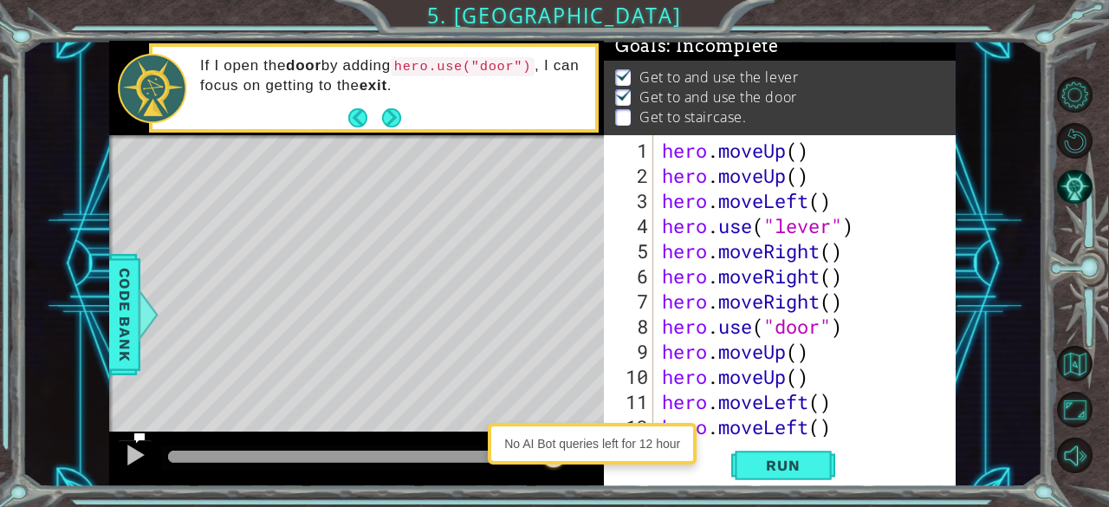
type textarea "m"
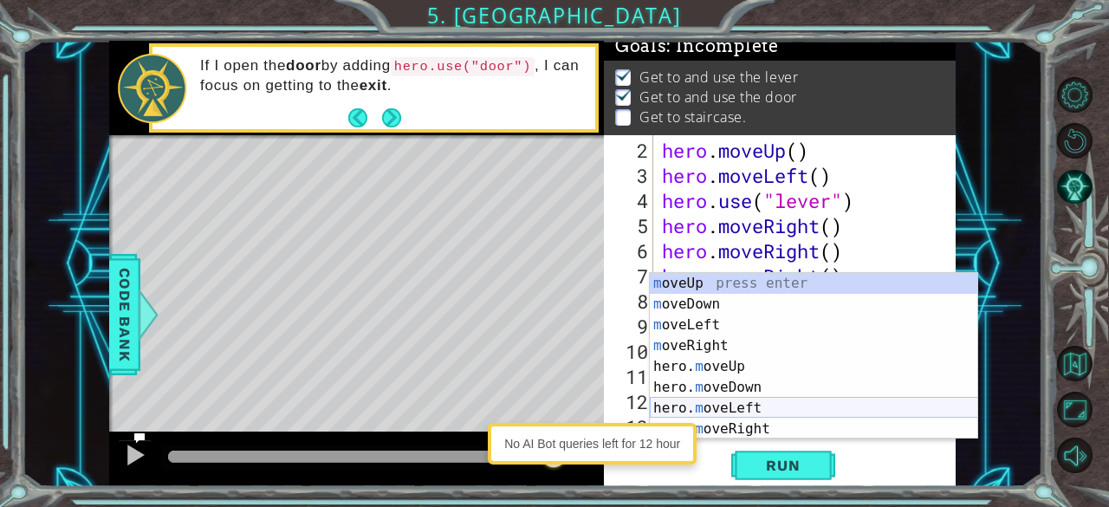
click at [552, 409] on div "m oveUp press enter m oveDown press enter m oveLeft press enter m oveRight pres…" at bounding box center [814, 377] width 328 height 208
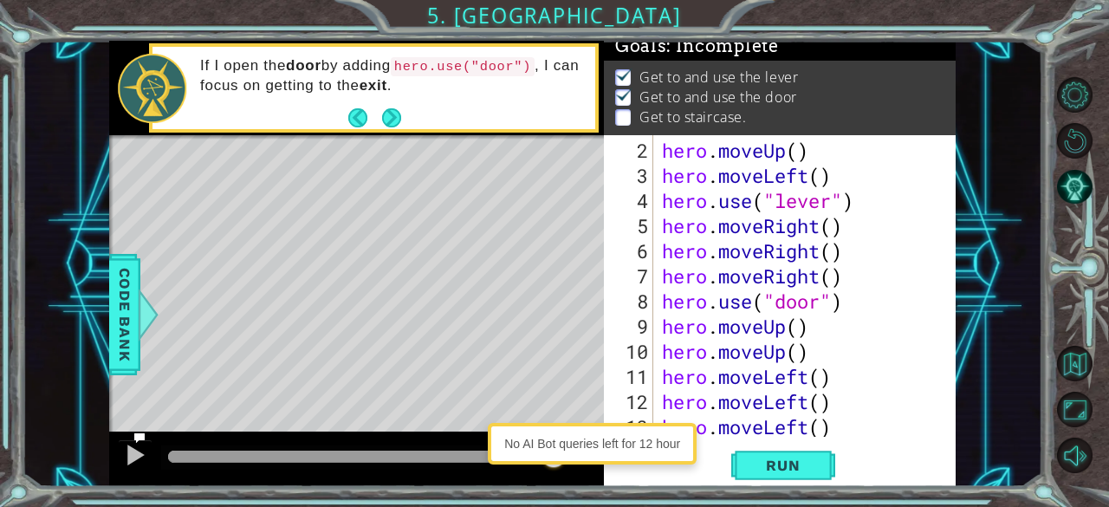
type textarea "m"
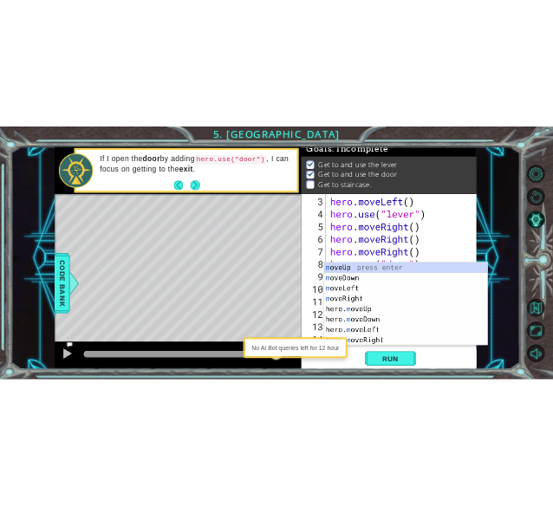
scroll to position [50, 0]
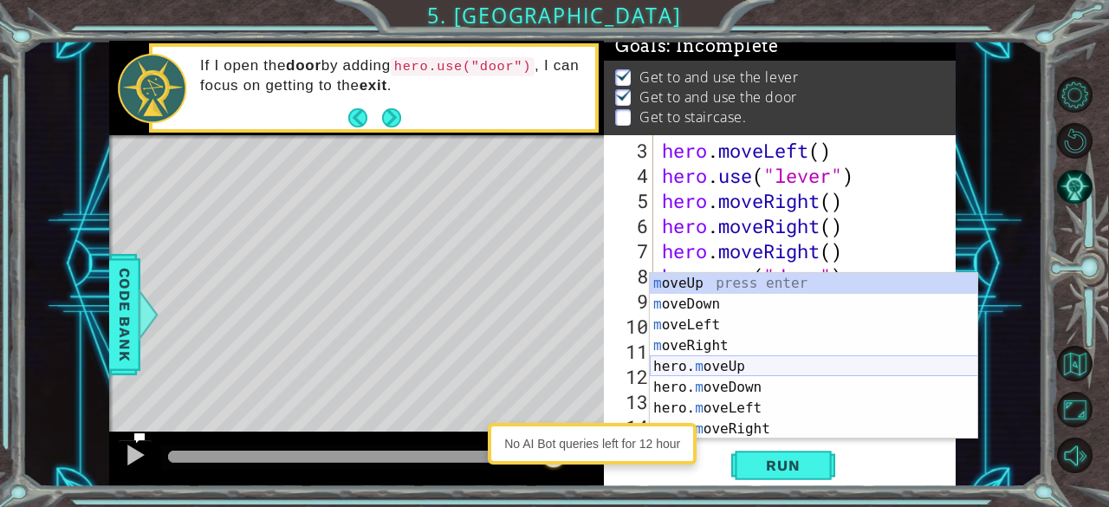
click at [552, 361] on div "m oveUp press enter m oveDown press enter m oveLeft press enter m oveRight pres…" at bounding box center [814, 377] width 328 height 208
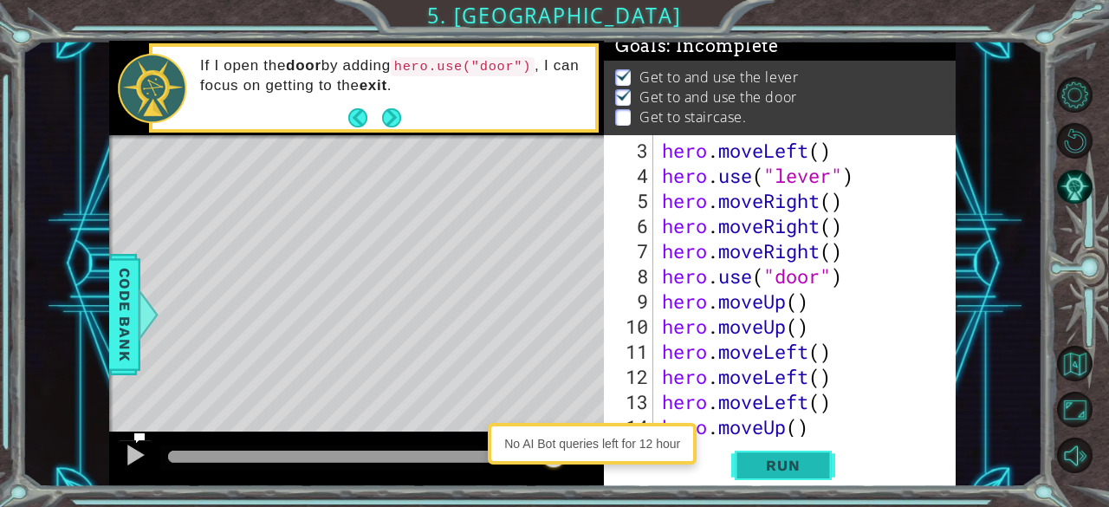
click at [552, 465] on span "Run" at bounding box center [783, 465] width 68 height 17
drag, startPoint x: 225, startPoint y: 453, endPoint x: 404, endPoint y: 470, distance: 179.3
click at [404, 470] on div at bounding box center [403, 456] width 31 height 31
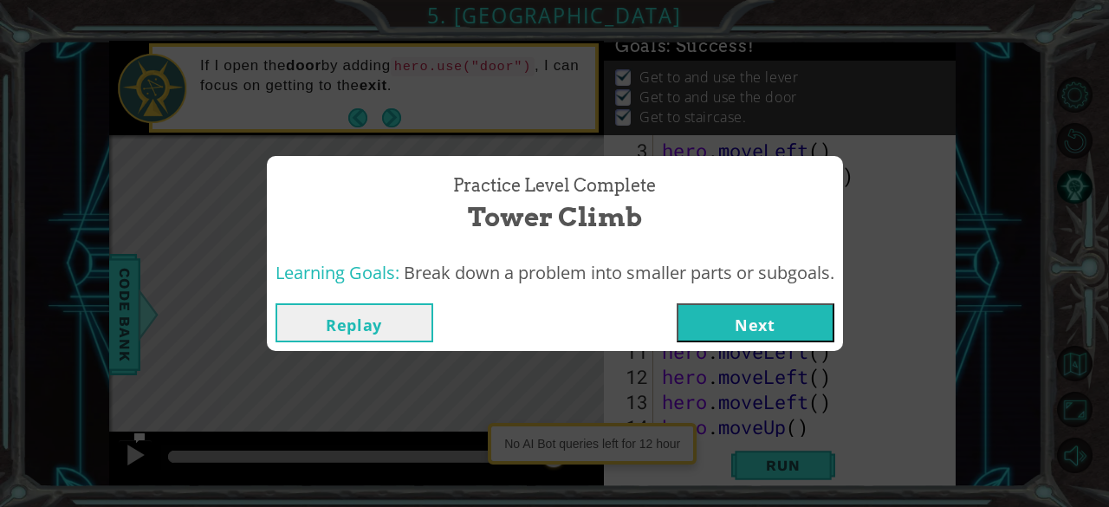
click at [552, 318] on button "Next" at bounding box center [756, 322] width 158 height 39
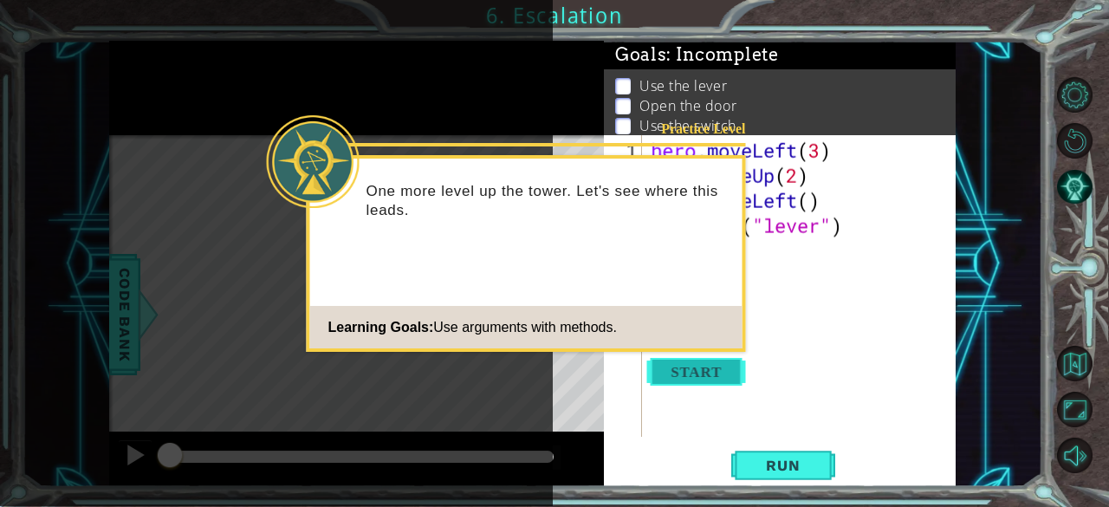
click at [552, 363] on button "Start" at bounding box center [696, 372] width 99 height 28
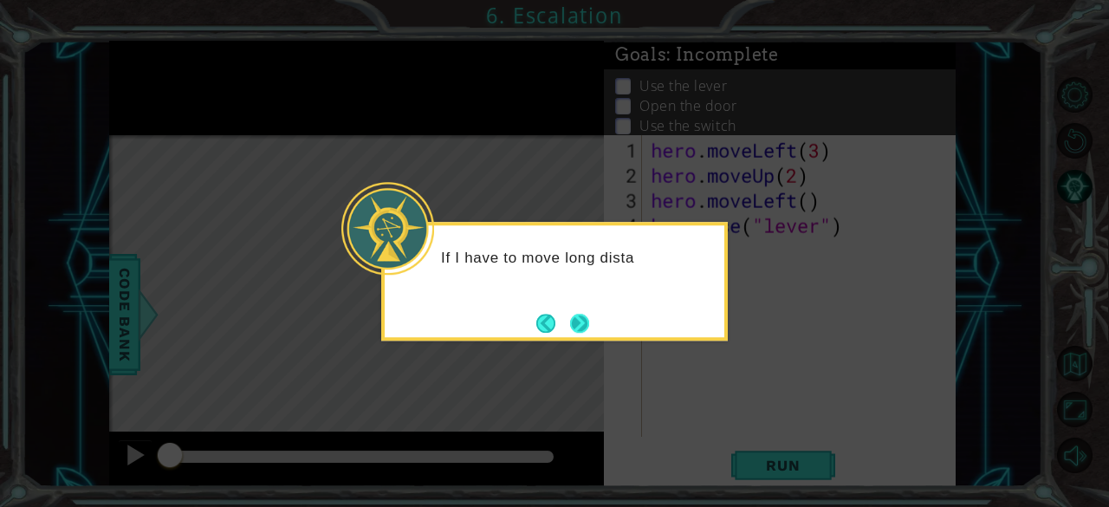
click at [552, 317] on button "Next" at bounding box center [579, 323] width 19 height 19
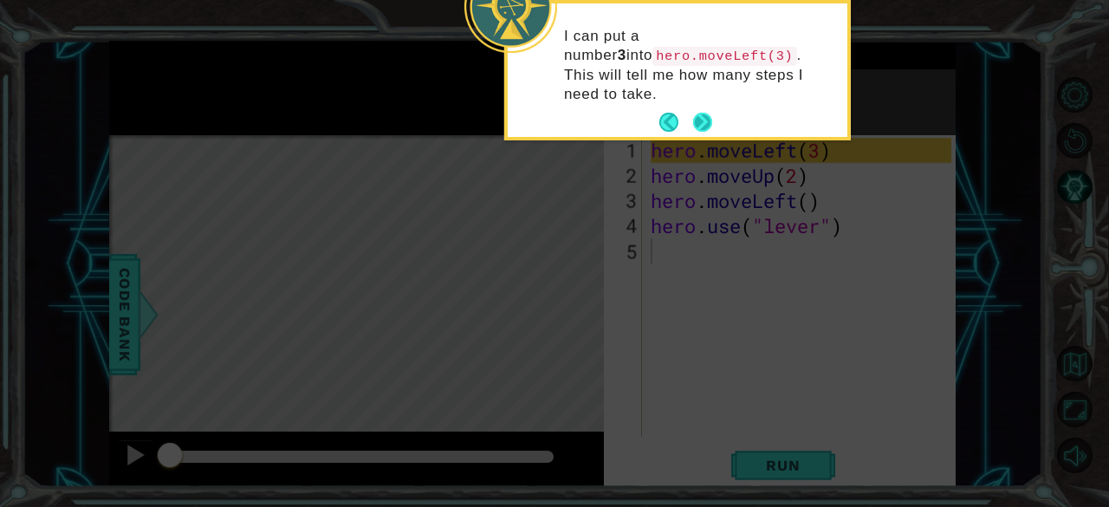
click at [552, 113] on button "Next" at bounding box center [702, 122] width 19 height 19
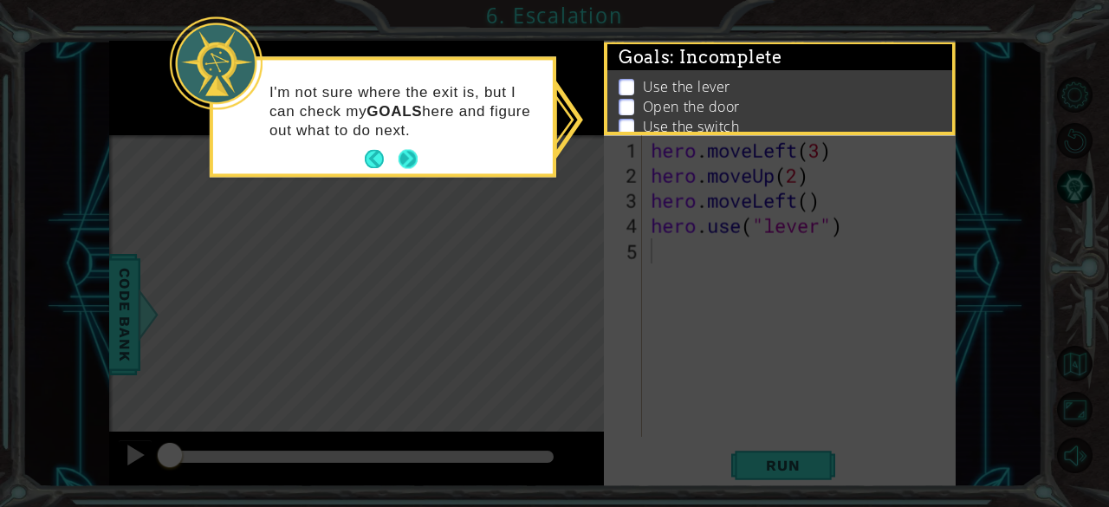
click at [402, 166] on button "Next" at bounding box center [408, 159] width 19 height 19
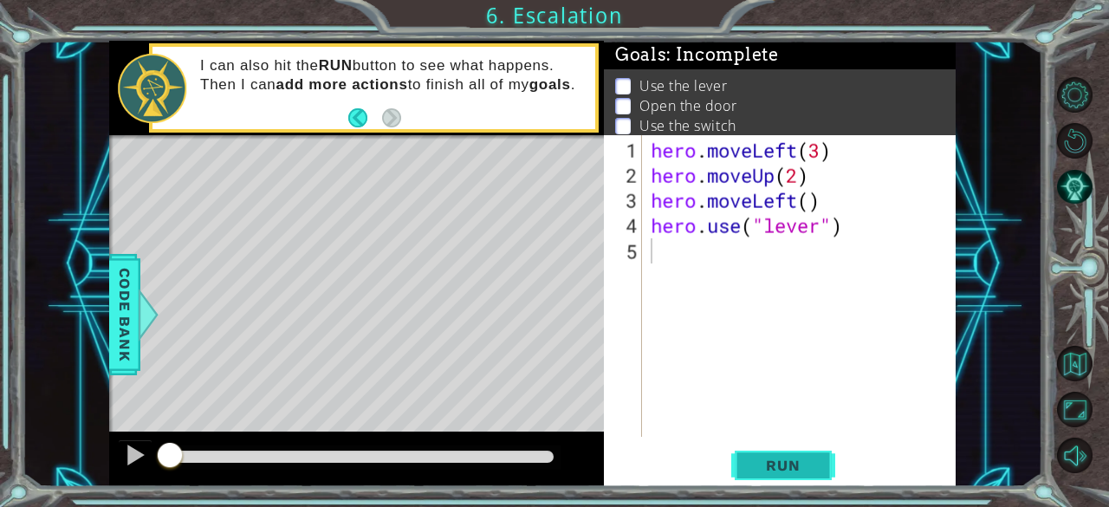
click at [552, 467] on button "Run" at bounding box center [783, 466] width 104 height 36
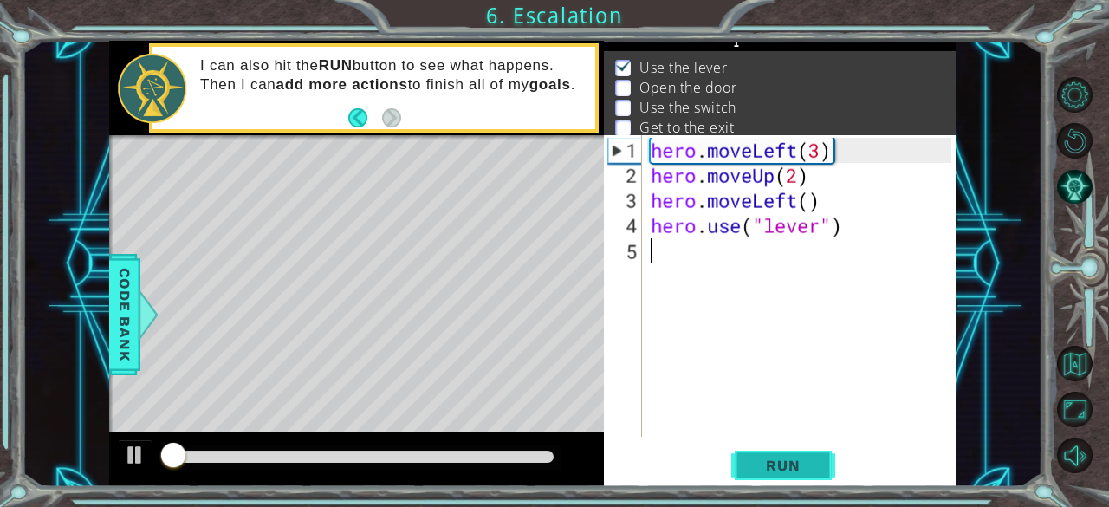
scroll to position [25, 0]
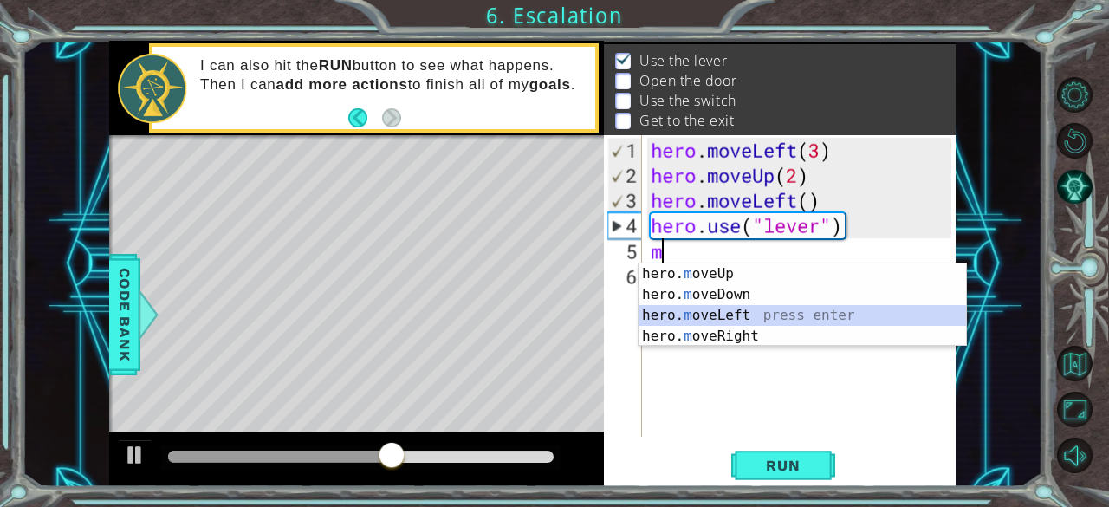
click at [552, 308] on div "hero. m oveUp press enter hero. m oveDown press enter hero. m oveLeft press ent…" at bounding box center [803, 325] width 328 height 125
type textarea "hero.moveLeft(1)"
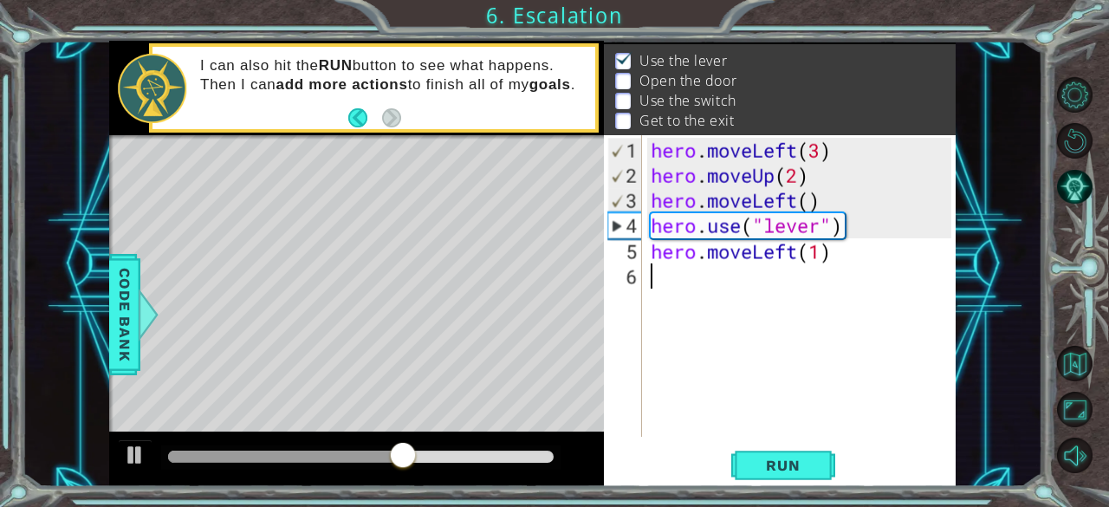
click at [552, 281] on div "hero . moveLeft ( 3 ) hero . moveUp ( 2 ) hero . moveLeft ( ) hero . use ( "lev…" at bounding box center [804, 314] width 314 height 352
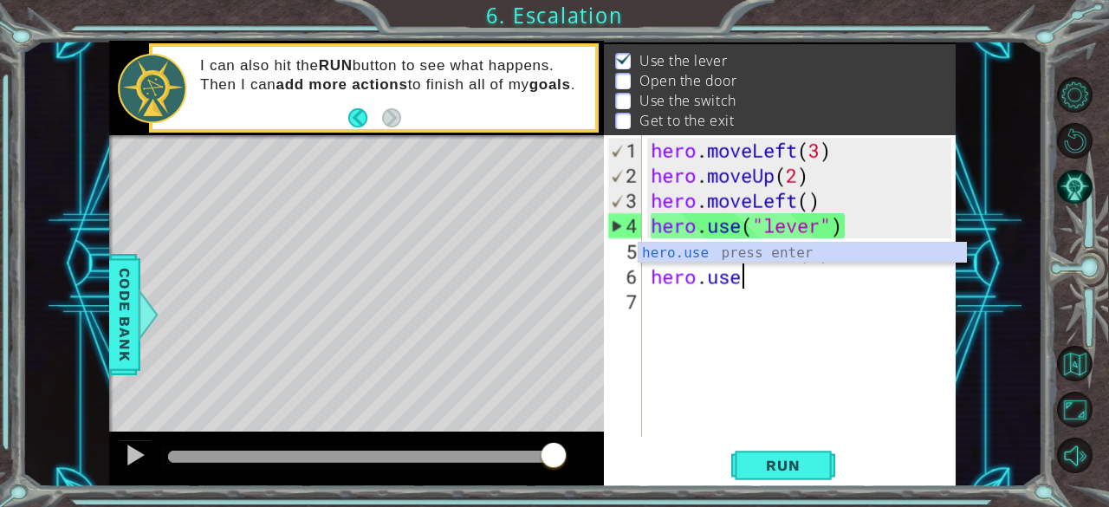
scroll to position [0, 3]
click at [552, 294] on div "hero . moveLeft ( 3 ) hero . moveUp ( 2 ) hero . moveLeft ( ) hero . use ( "lev…" at bounding box center [804, 314] width 314 height 352
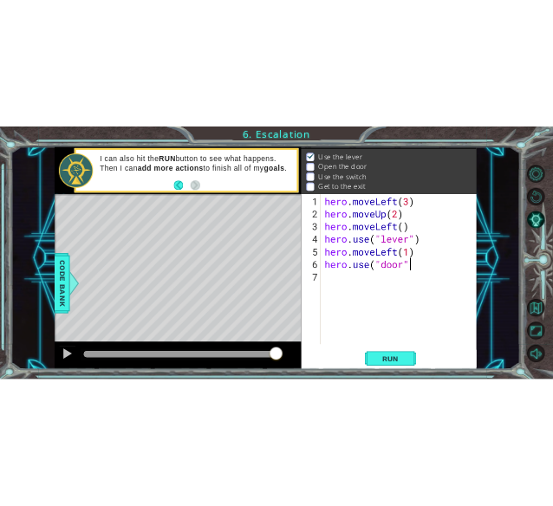
scroll to position [0, 7]
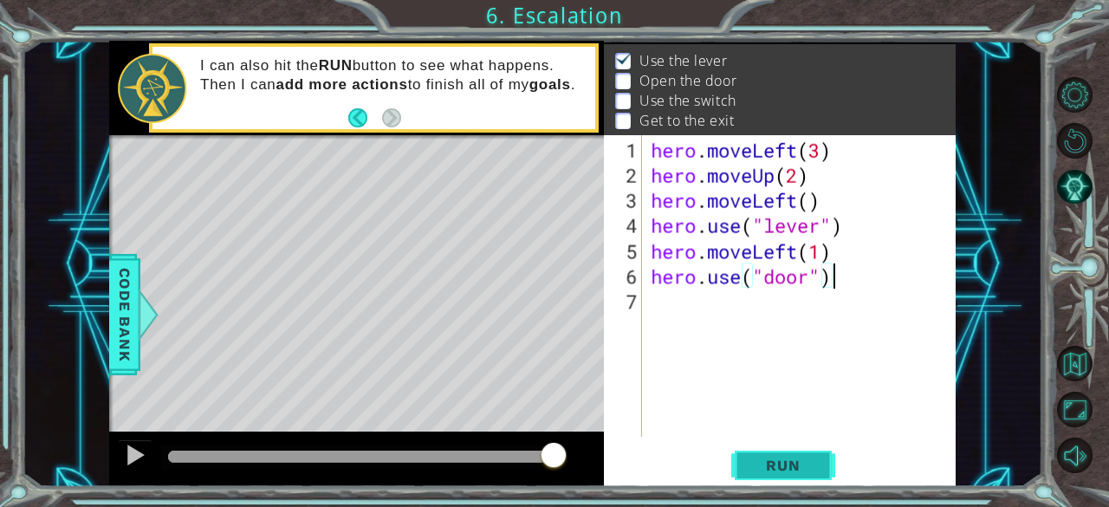
type textarea "hero.use("door")"
click at [552, 460] on span "Run" at bounding box center [783, 465] width 68 height 17
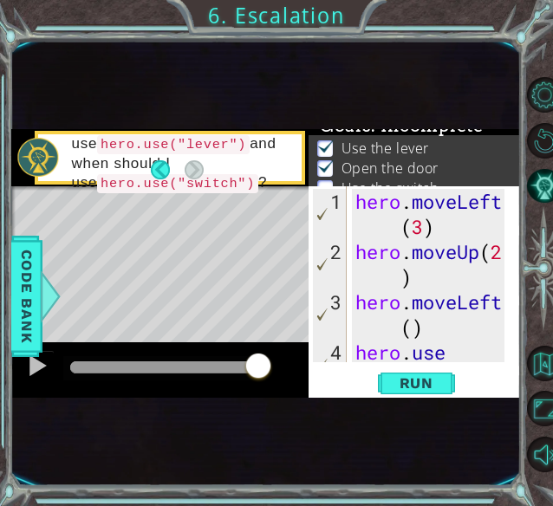
scroll to position [54, 0]
